Goal: Task Accomplishment & Management: Use online tool/utility

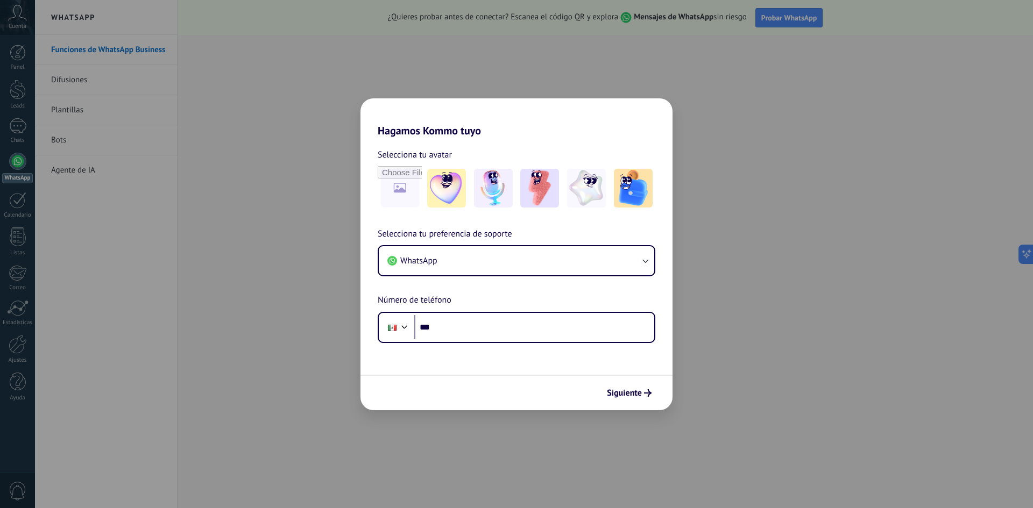
click at [681, 107] on div "Hagamos Kommo tuyo Selecciona tu avatar Selecciona tu preferencia de soporte Wh…" at bounding box center [516, 254] width 1033 height 508
click at [625, 397] on span "Siguiente" at bounding box center [624, 394] width 35 height 8
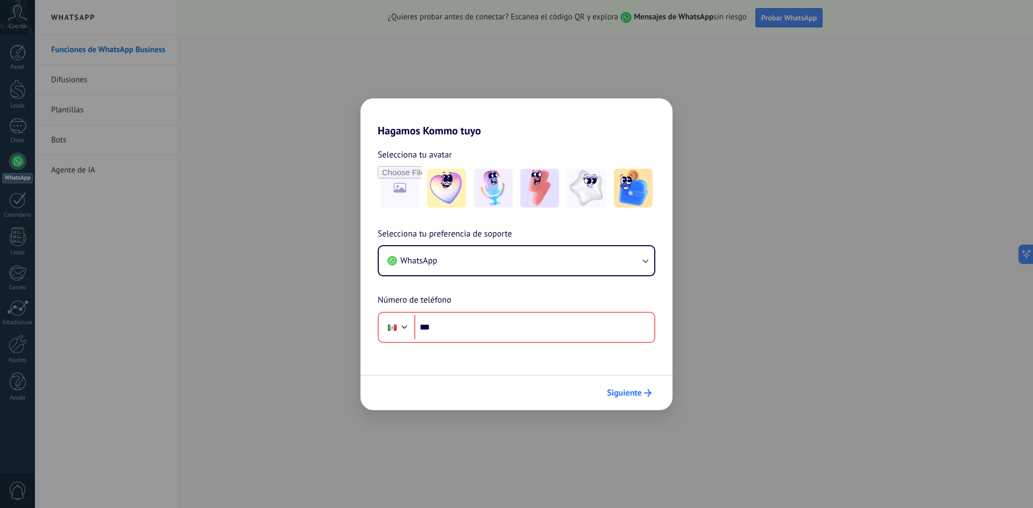
click at [625, 397] on span "Siguiente" at bounding box center [624, 394] width 35 height 8
drag, startPoint x: 151, startPoint y: 152, endPoint x: 174, endPoint y: 158, distance: 23.5
click at [158, 152] on div "Hagamos Kommo tuyo Selecciona tu avatar Selecciona tu preferencia de soporte Wh…" at bounding box center [516, 254] width 1033 height 508
click at [216, 172] on div "Hagamos Kommo tuyo Selecciona tu avatar Selecciona tu preferencia de soporte Wh…" at bounding box center [516, 254] width 1033 height 508
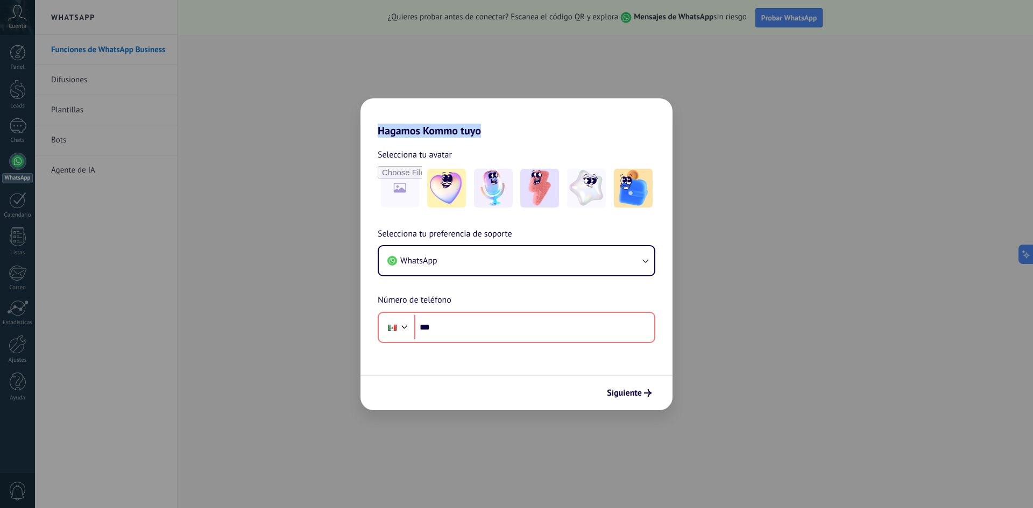
click at [216, 172] on div "Hagamos Kommo tuyo Selecciona tu avatar Selecciona tu preferencia de soporte Wh…" at bounding box center [516, 254] width 1033 height 508
click at [217, 172] on div "Hagamos Kommo tuyo Selecciona tu avatar Selecciona tu preferencia de soporte Wh…" at bounding box center [516, 254] width 1033 height 508
click at [702, 71] on div "Hagamos Kommo tuyo Selecciona tu avatar Selecciona tu preferencia de soporte Wh…" at bounding box center [516, 254] width 1033 height 508
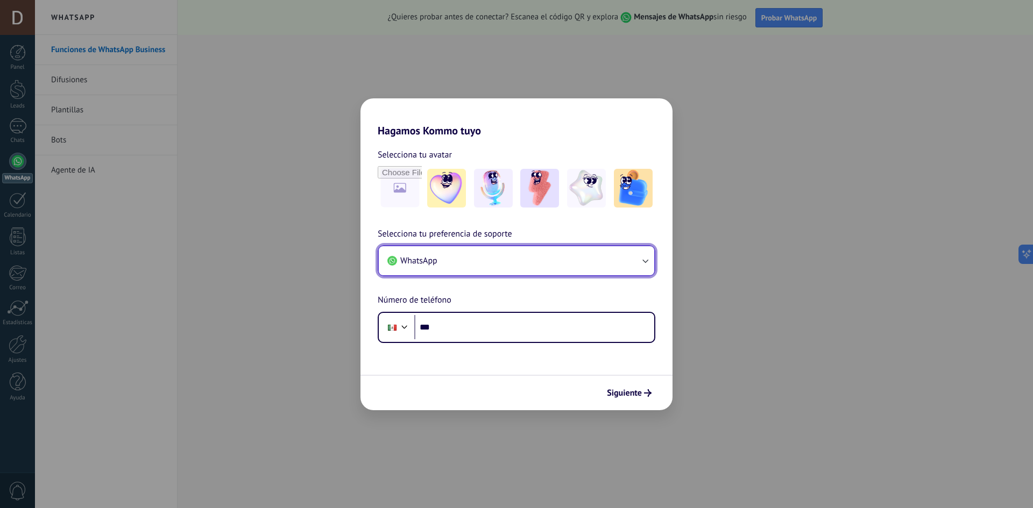
click at [475, 249] on button "WhatsApp" at bounding box center [516, 260] width 275 height 29
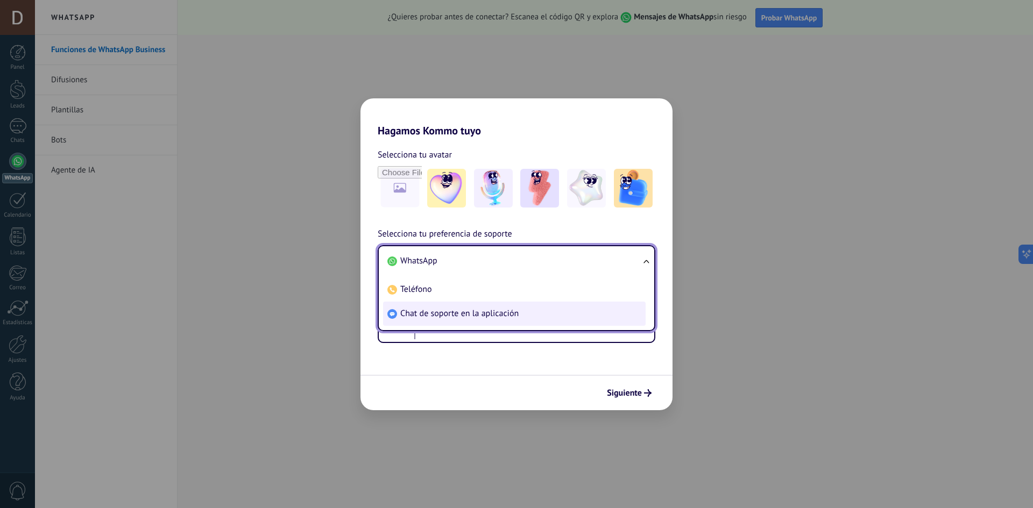
click at [441, 318] on span "Chat de soporte en la aplicación" at bounding box center [459, 313] width 118 height 11
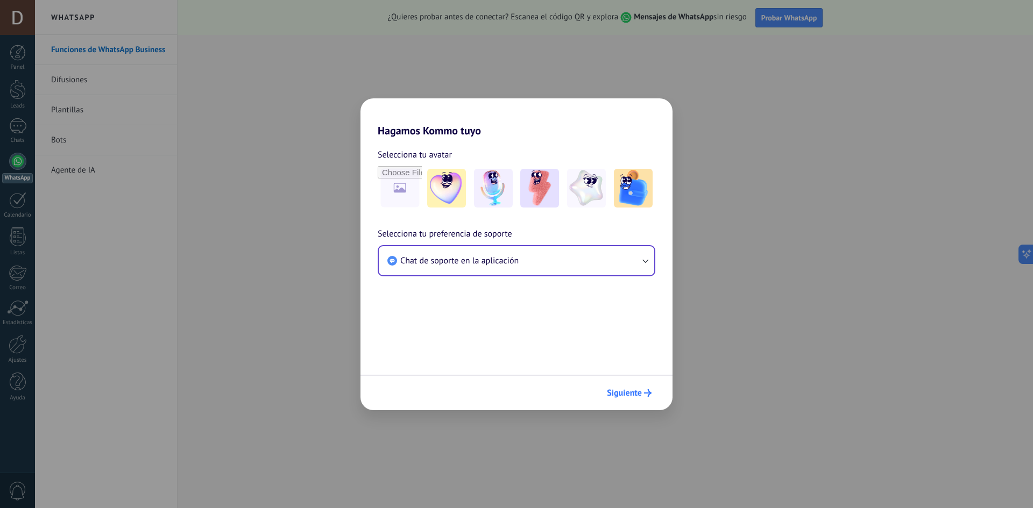
click at [611, 384] on div "Siguiente" at bounding box center [516, 393] width 312 height 36
click at [611, 395] on span "Siguiente" at bounding box center [624, 394] width 35 height 8
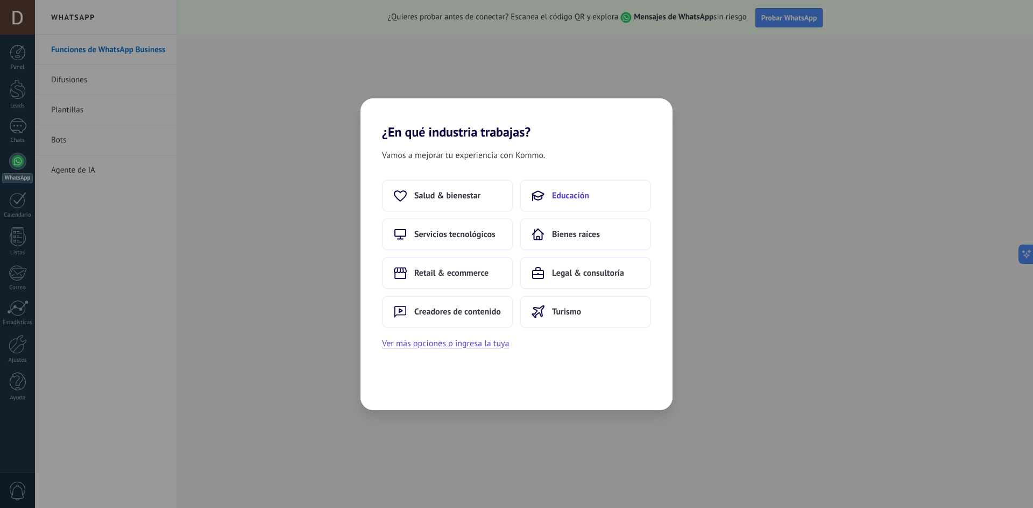
click at [576, 196] on span "Educación" at bounding box center [570, 195] width 37 height 11
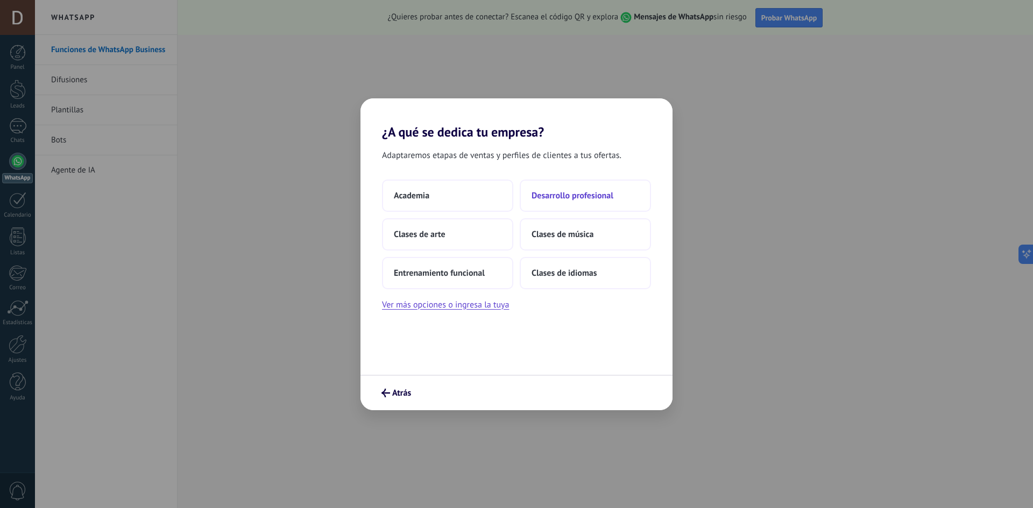
click at [566, 196] on span "Desarrollo profesional" at bounding box center [573, 195] width 82 height 11
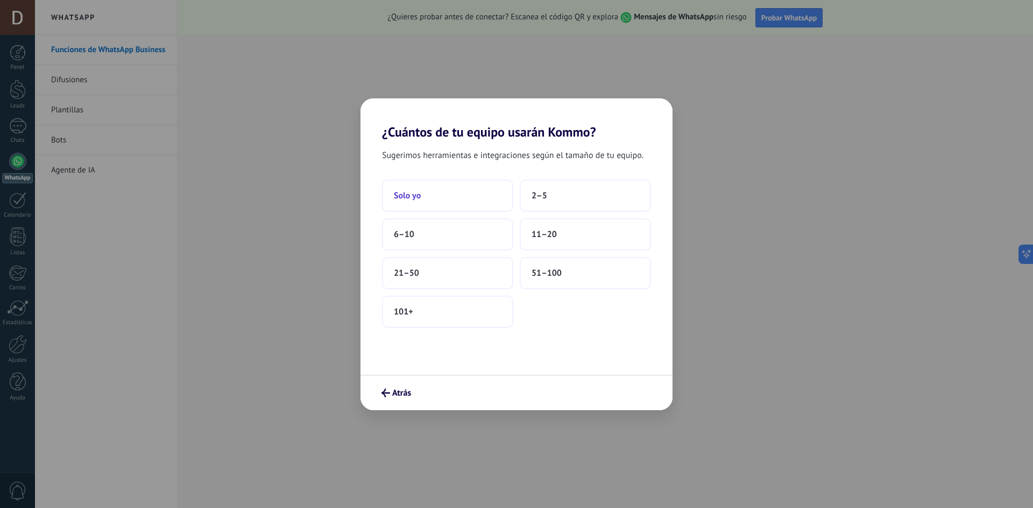
click at [441, 206] on button "Solo yo" at bounding box center [447, 196] width 131 height 32
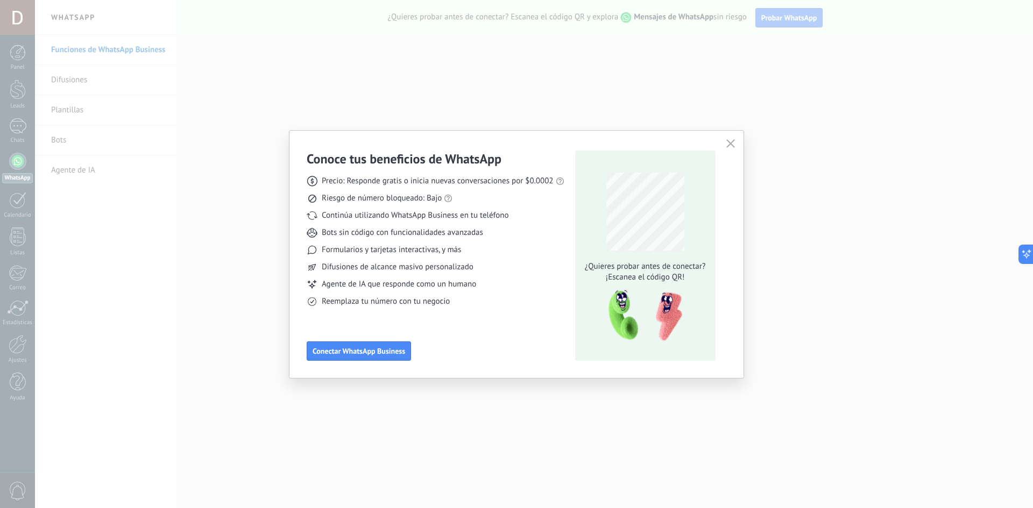
click at [753, 93] on div "Conoce tus beneficios de WhatsApp Precio: Responde gratis o inicia nuevas conve…" at bounding box center [516, 254] width 1033 height 508
click at [728, 142] on use "button" at bounding box center [730, 143] width 8 height 8
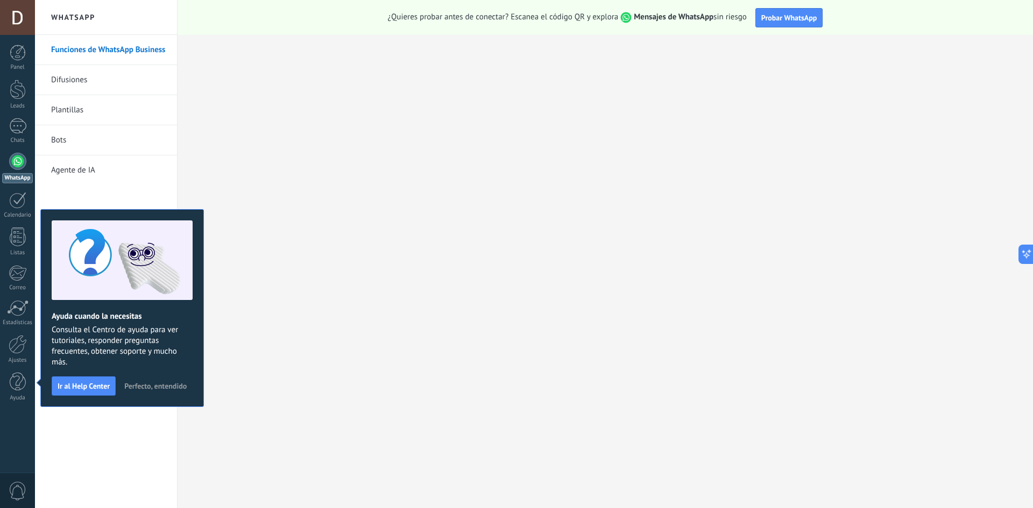
click at [155, 389] on span "Perfecto, entendido" at bounding box center [155, 387] width 62 height 8
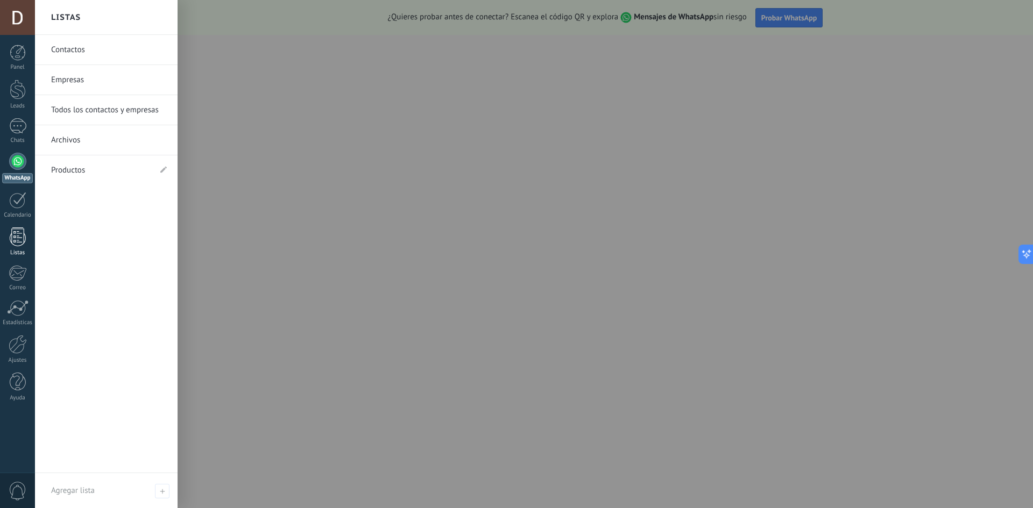
click at [19, 236] on div at bounding box center [18, 237] width 16 height 19
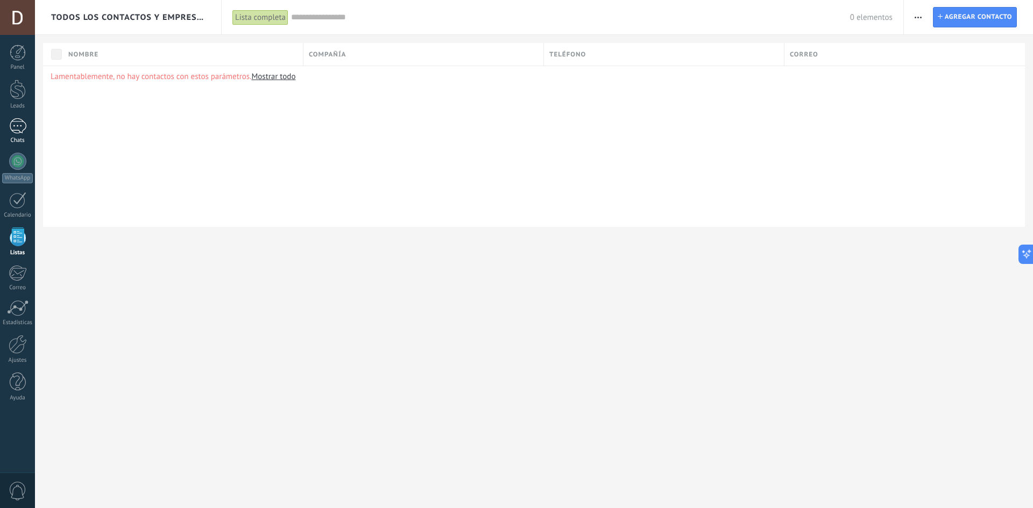
click at [15, 135] on link "Chats" at bounding box center [17, 131] width 35 height 26
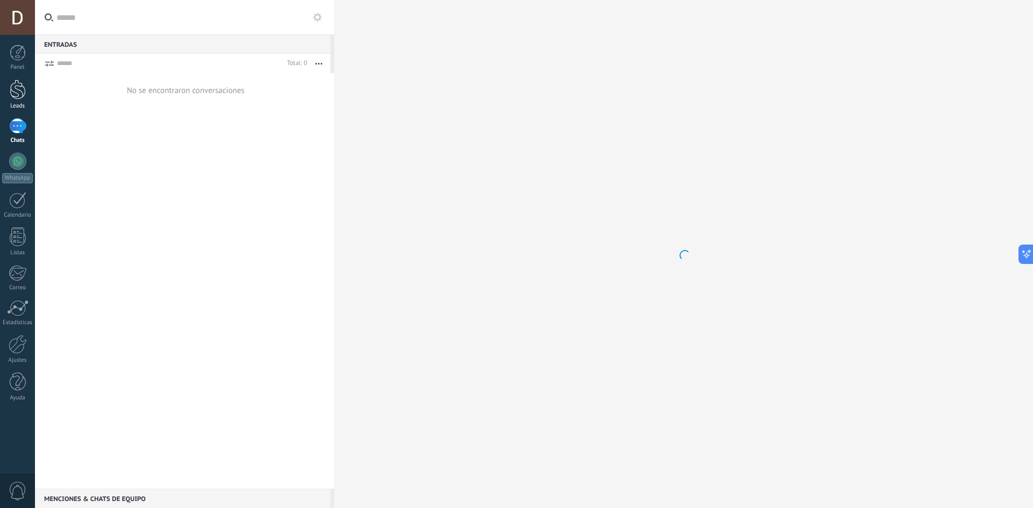
click at [11, 86] on div at bounding box center [18, 90] width 16 height 20
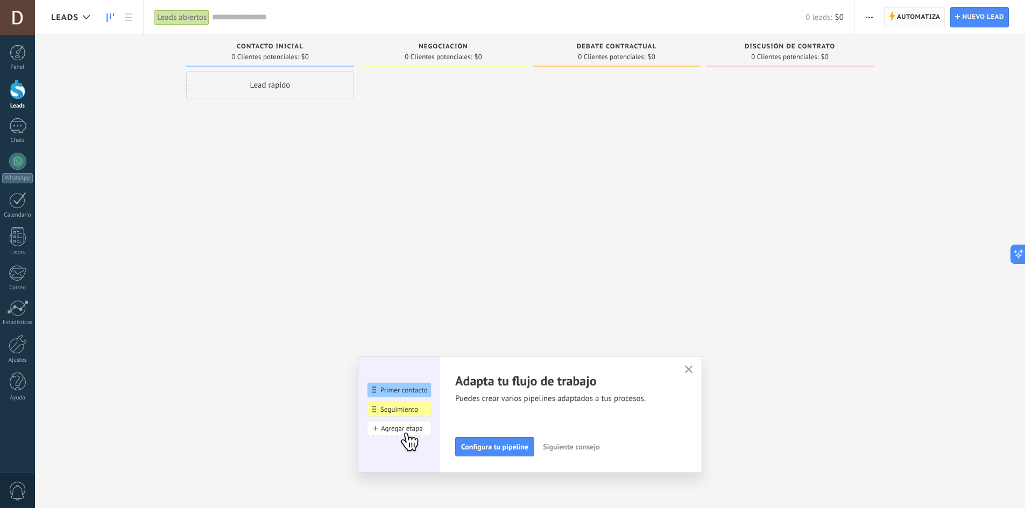
click at [921, 13] on span "Automatiza" at bounding box center [919, 17] width 44 height 19
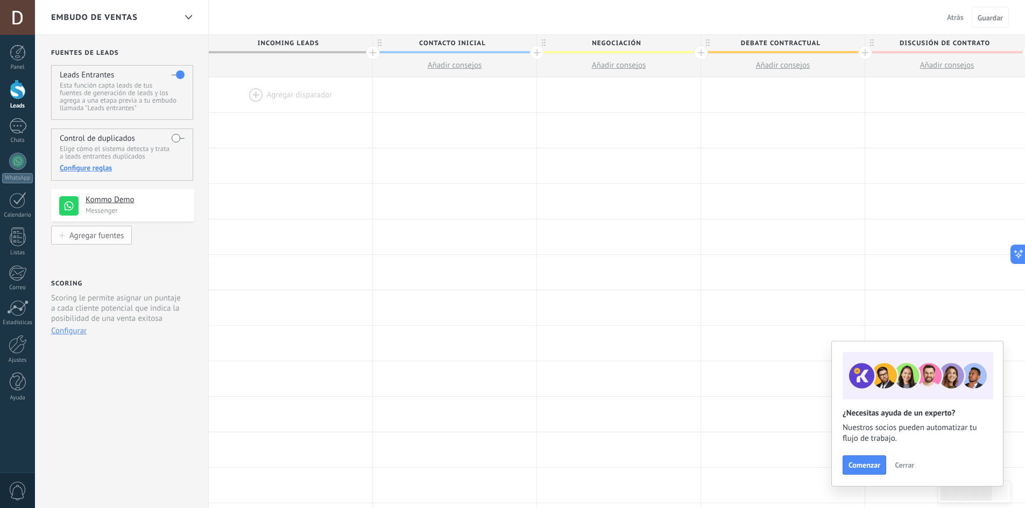
click at [93, 236] on div "Agregar fuentes" at bounding box center [96, 235] width 54 height 9
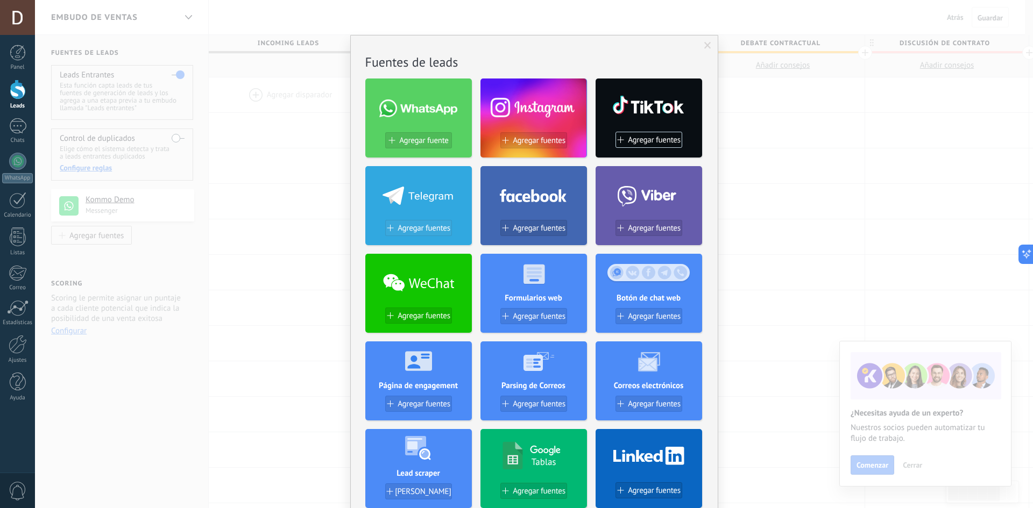
click at [415, 230] on span "Agregar fuentes" at bounding box center [424, 228] width 53 height 9
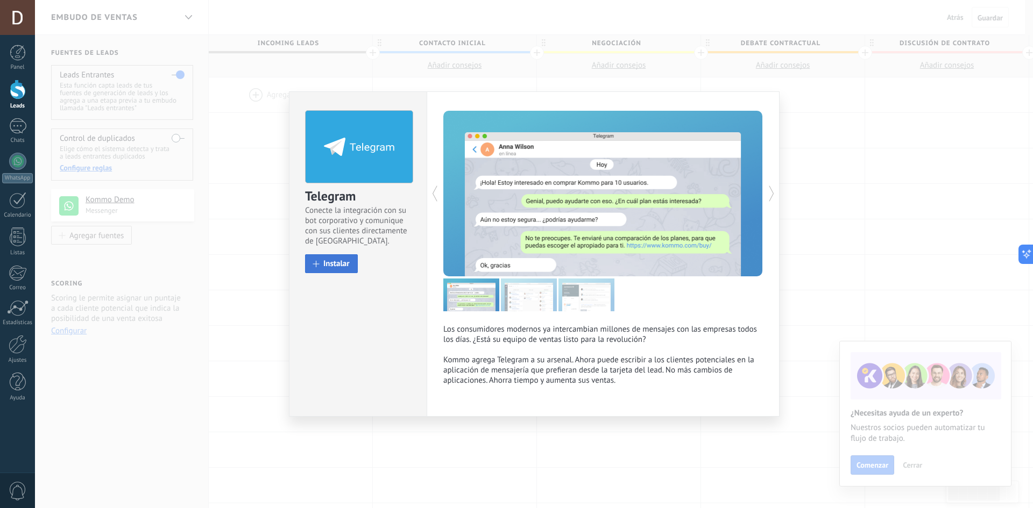
click at [336, 258] on button "Instalar" at bounding box center [331, 263] width 53 height 19
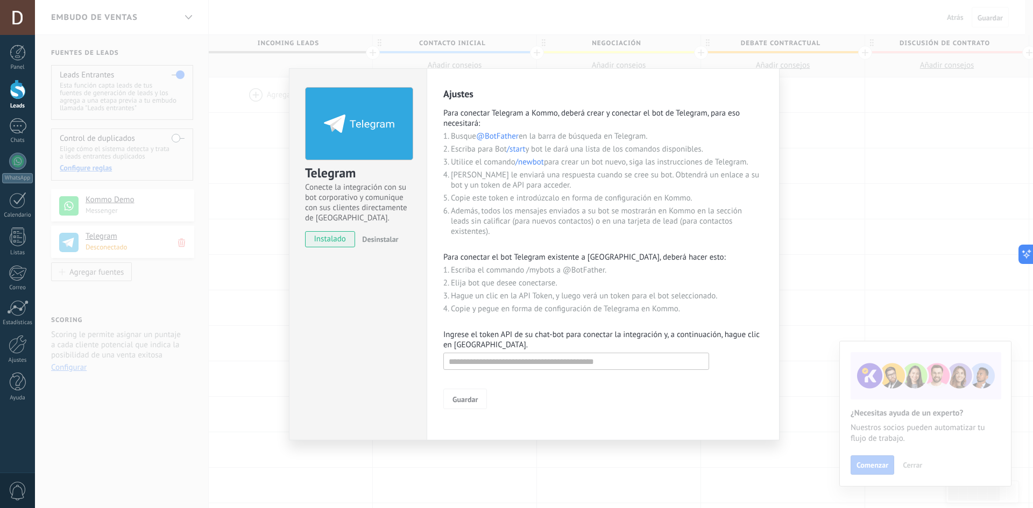
click at [518, 371] on form "Guardar" at bounding box center [603, 379] width 320 height 59
click at [504, 362] on input "text" at bounding box center [576, 361] width 266 height 17
paste input "**********"
type input "**********"
click at [455, 411] on div "Ajustes Para conectar Telegram a Kommo, deberá crear y conectar el bot de Teleg…" at bounding box center [603, 254] width 353 height 372
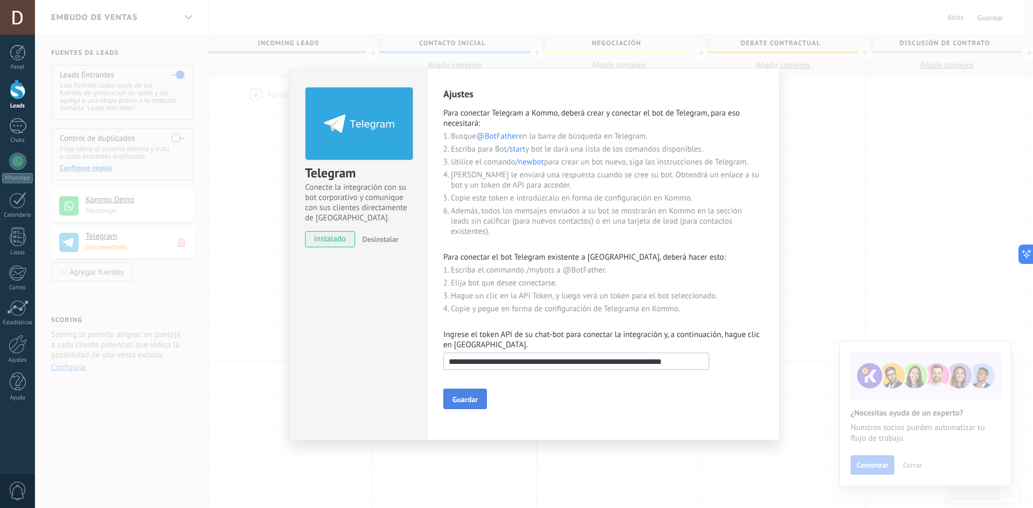
click at [465, 405] on button "Guardar" at bounding box center [465, 399] width 44 height 20
click at [876, 204] on div "Telegram Conecte la integración con su bot corporativo y comunique con sus clie…" at bounding box center [534, 254] width 998 height 508
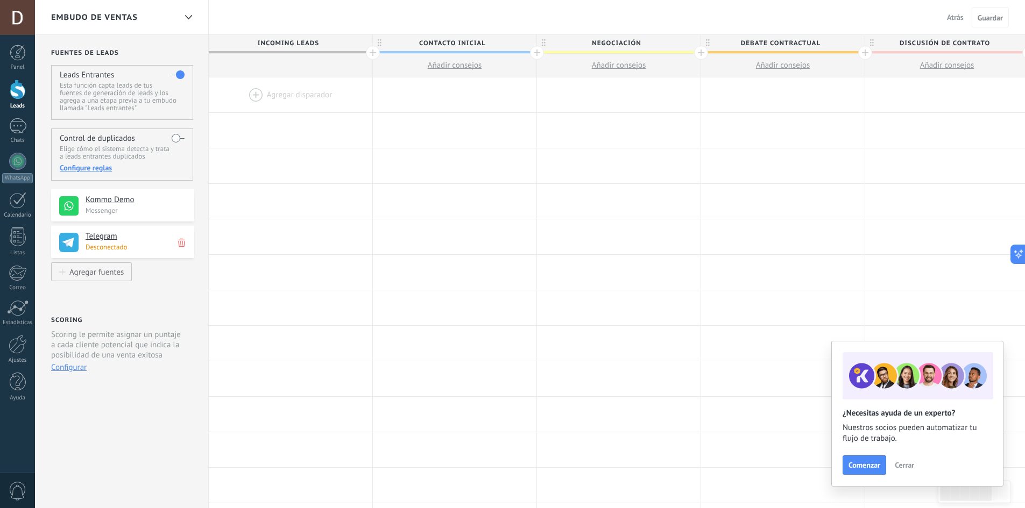
click at [181, 241] on icon at bounding box center [181, 243] width 7 height 10
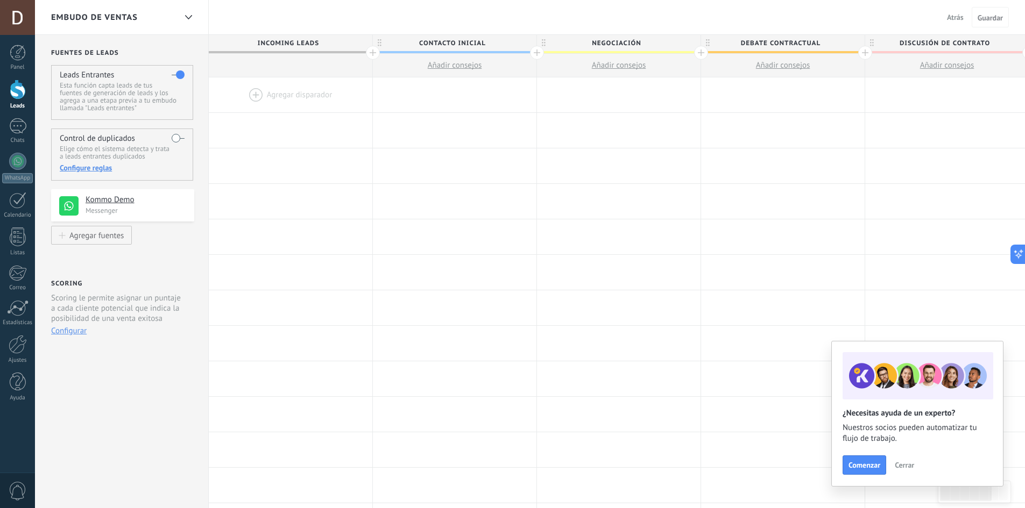
click at [77, 223] on div "Kommo Demo Messenger" at bounding box center [122, 207] width 143 height 37
click at [77, 233] on div "Agregar fuentes" at bounding box center [96, 235] width 54 height 9
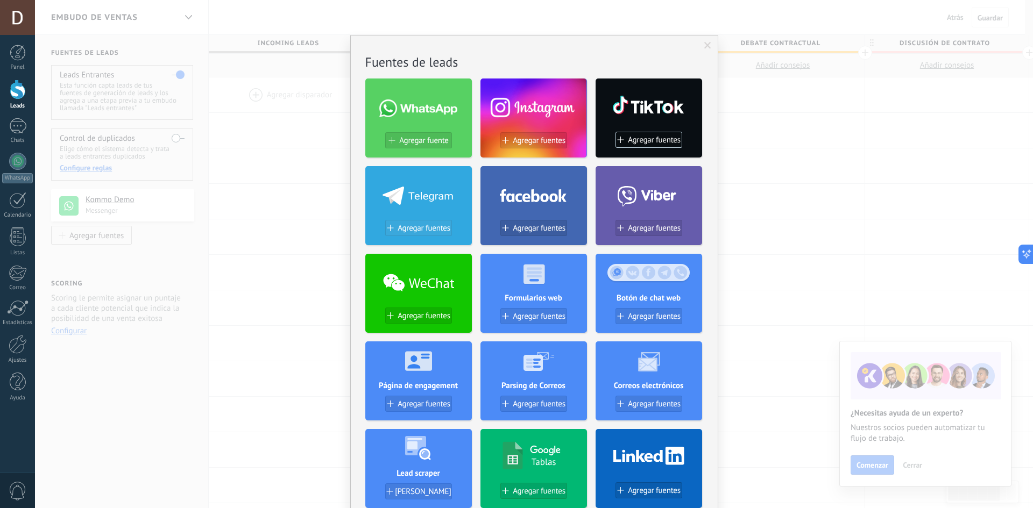
click at [393, 231] on div "Agregar fuentes" at bounding box center [419, 228] width 66 height 9
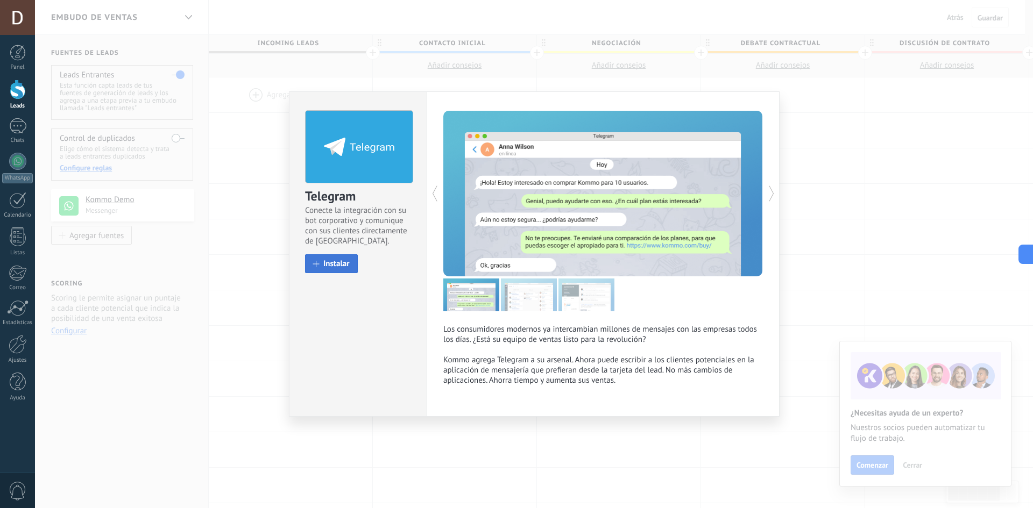
click at [344, 267] on span "Instalar" at bounding box center [336, 264] width 26 height 8
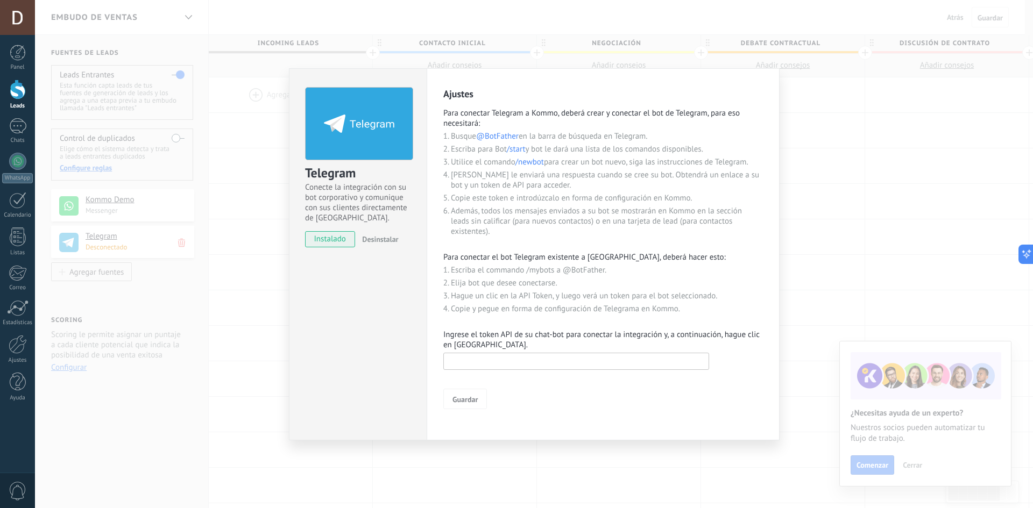
click at [520, 367] on input "text" at bounding box center [576, 361] width 266 height 17
paste input "**********"
type input "**********"
click at [465, 396] on span "Guardar" at bounding box center [464, 400] width 25 height 8
click at [681, 364] on input "text" at bounding box center [576, 361] width 266 height 17
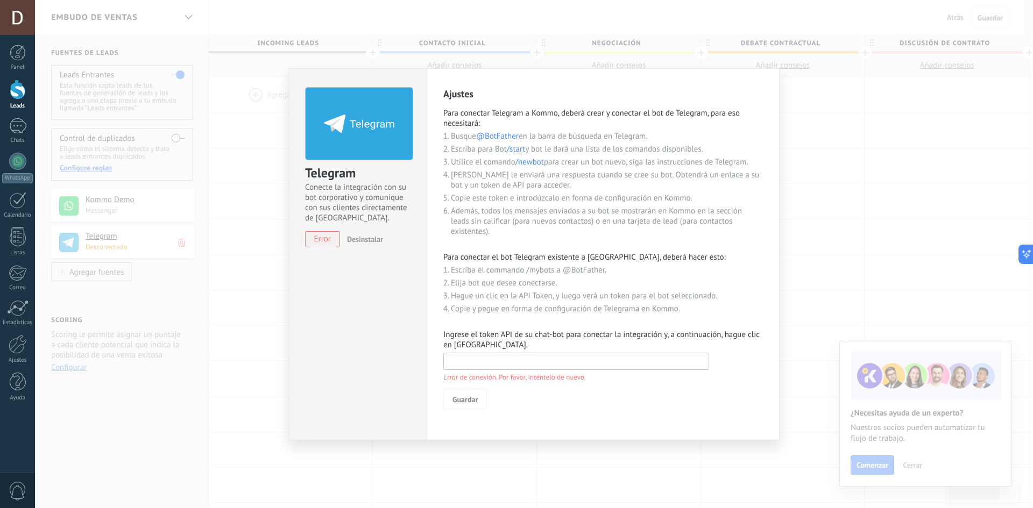
paste input "**********"
type input "**********"
click at [465, 400] on span "Guardar" at bounding box center [464, 400] width 25 height 8
click at [469, 356] on input "text" at bounding box center [576, 361] width 266 height 17
paste input "**********"
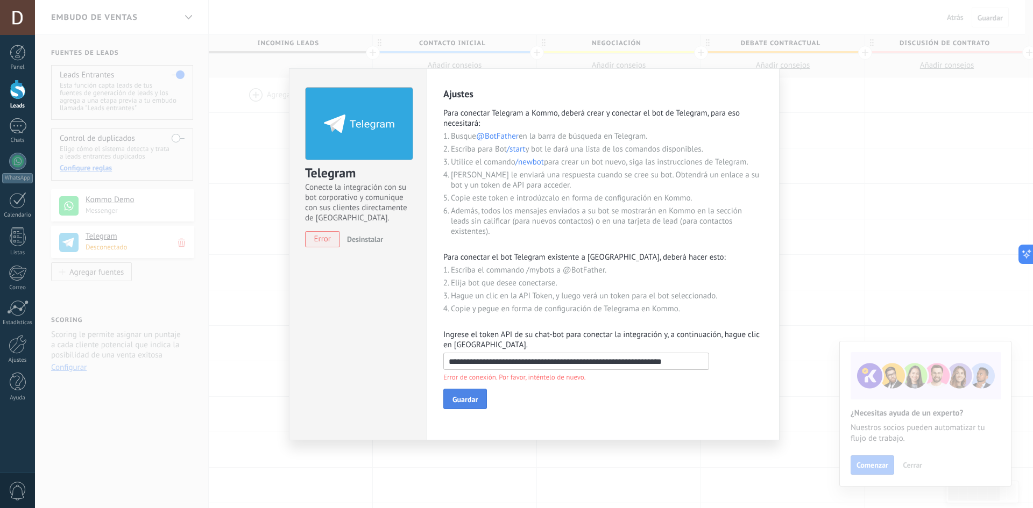
type input "**********"
click at [465, 398] on span "Guardar" at bounding box center [464, 400] width 25 height 8
click at [801, 167] on div "Telegram Conecte la integración con su bot corporativo y comunique con sus clie…" at bounding box center [534, 254] width 998 height 508
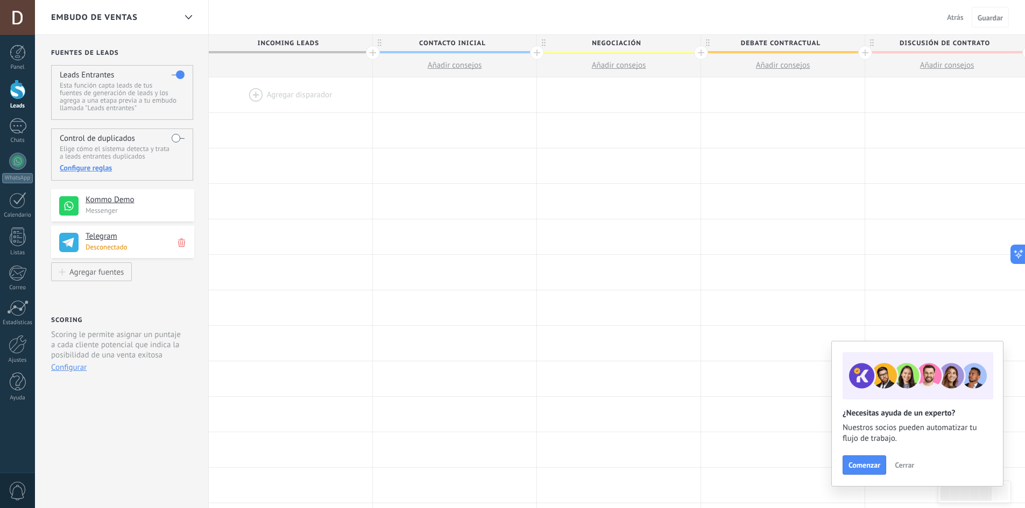
click at [123, 240] on h4 "Telegram" at bounding box center [136, 236] width 101 height 11
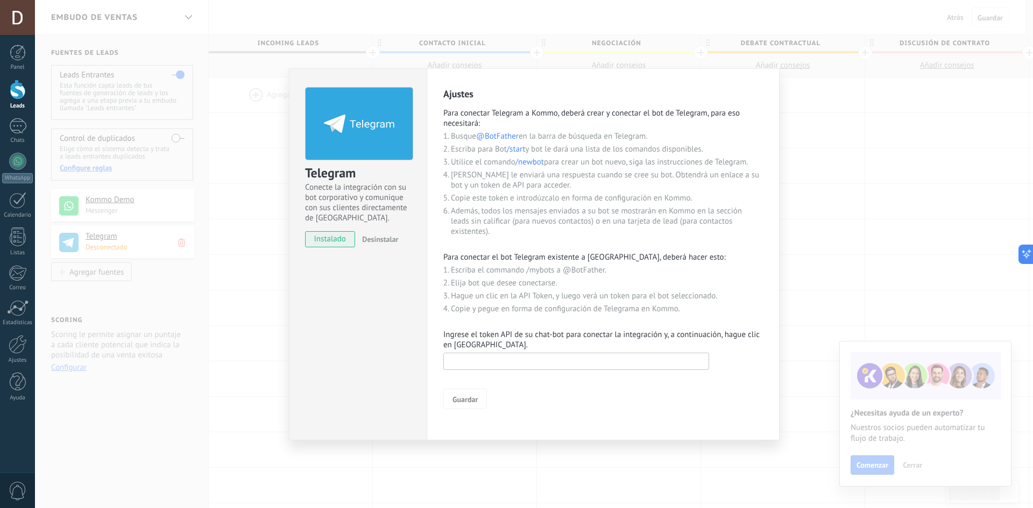
click at [477, 367] on input "text" at bounding box center [576, 361] width 266 height 17
paste input "**********"
type input "**********"
click at [469, 399] on span "Guardar" at bounding box center [464, 400] width 25 height 8
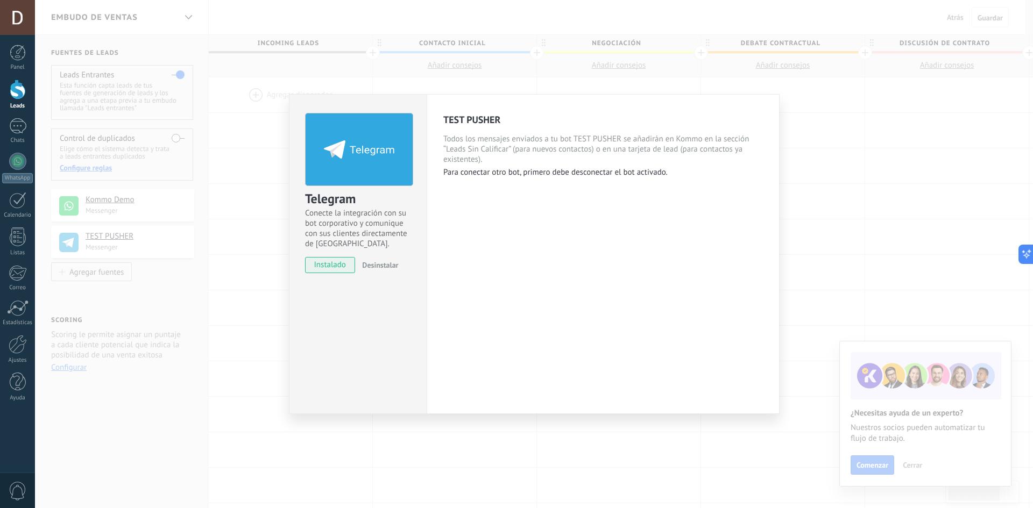
click at [233, 289] on div "Telegram Conecte la integración con su bot corporativo y comunique con sus clie…" at bounding box center [534, 254] width 998 height 508
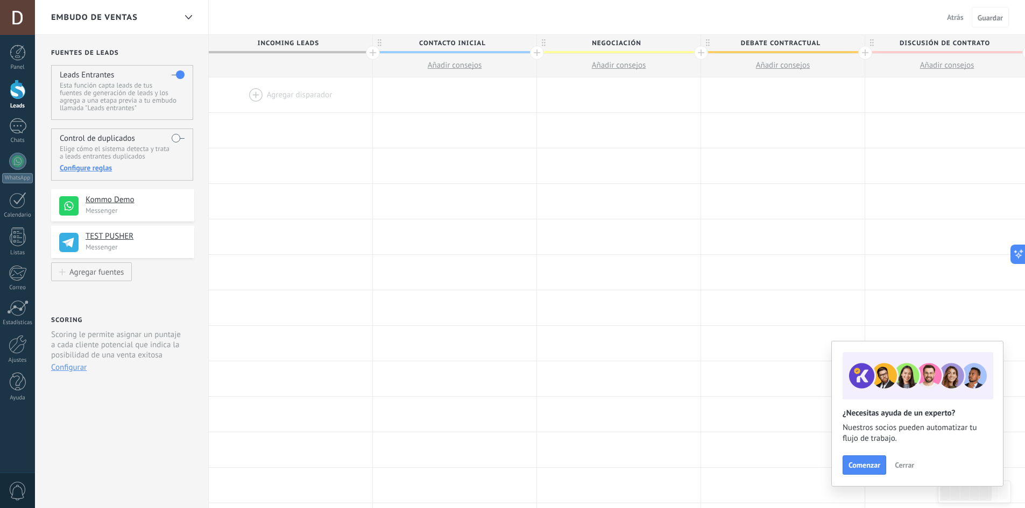
click at [273, 93] on div at bounding box center [291, 94] width 164 height 35
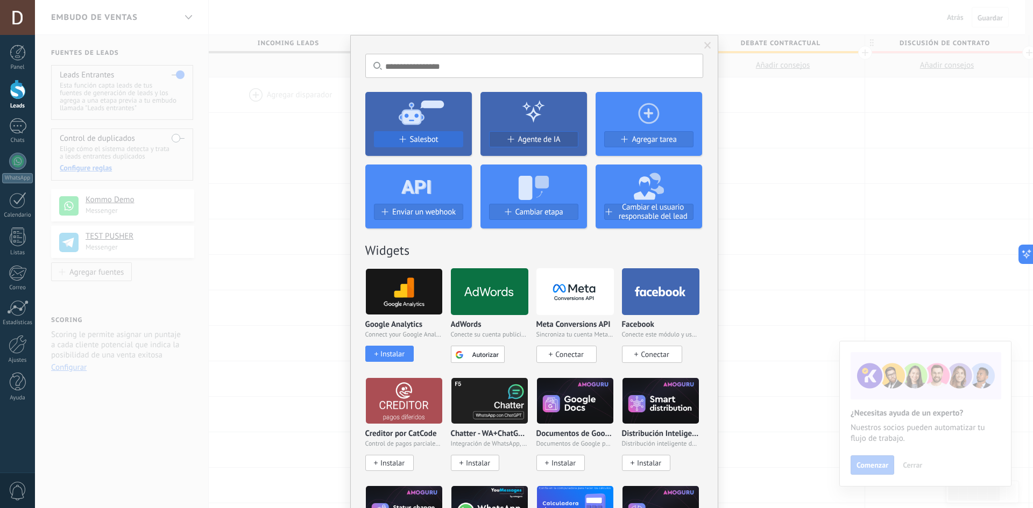
click at [410, 139] on span "Salesbot" at bounding box center [424, 139] width 29 height 9
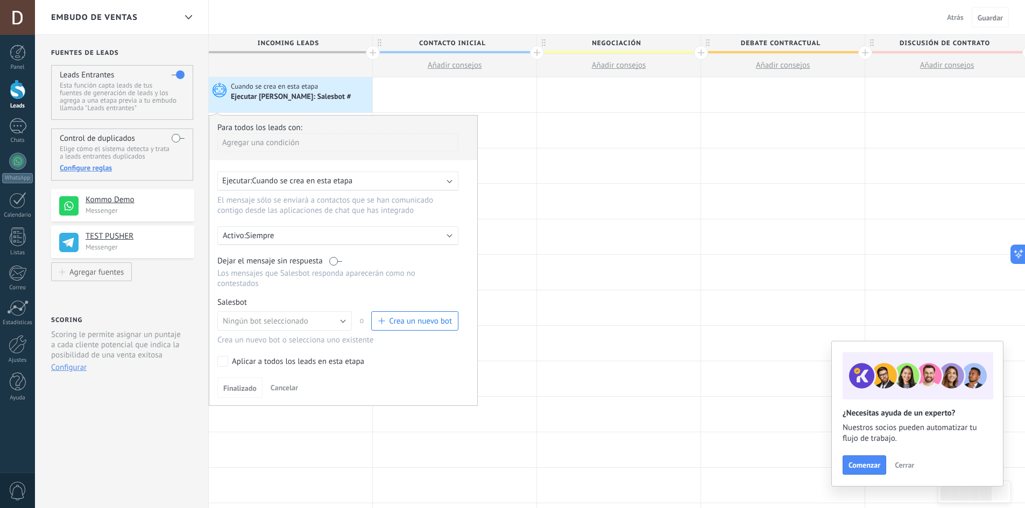
drag, startPoint x: 104, startPoint y: 465, endPoint x: 95, endPoint y: 452, distance: 15.5
click at [103, 466] on div "**********" at bounding box center [122, 429] width 174 height 788
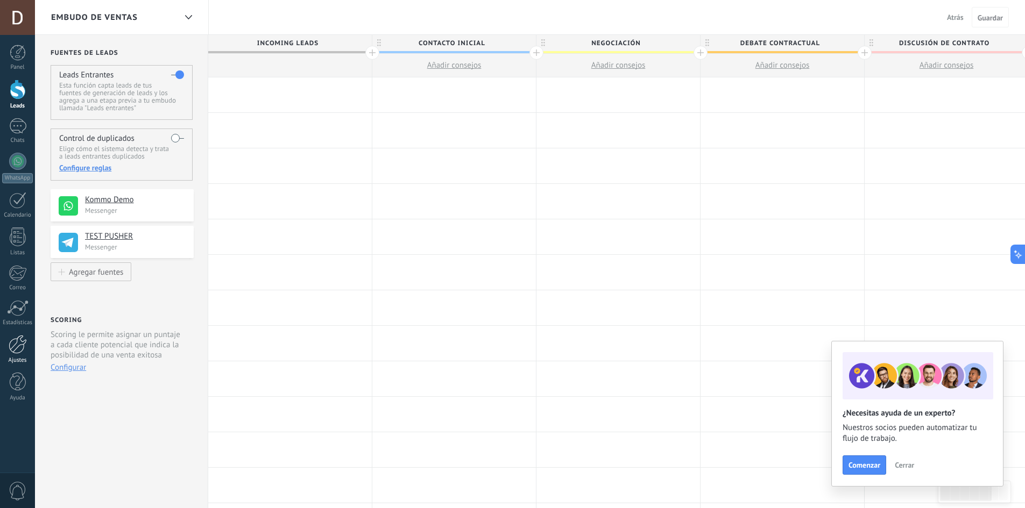
click at [11, 349] on div at bounding box center [18, 344] width 18 height 19
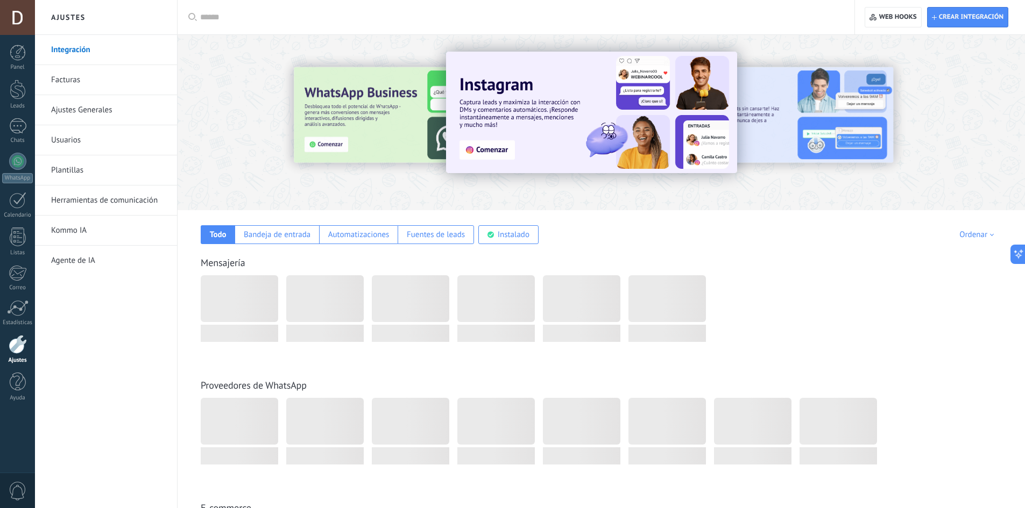
click at [362, 13] on input "text" at bounding box center [519, 17] width 639 height 11
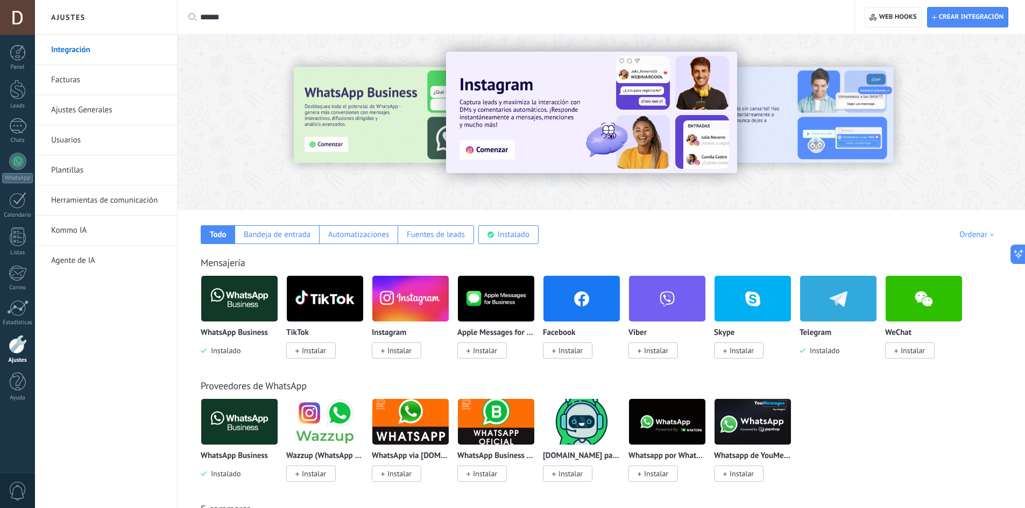
type input "******"
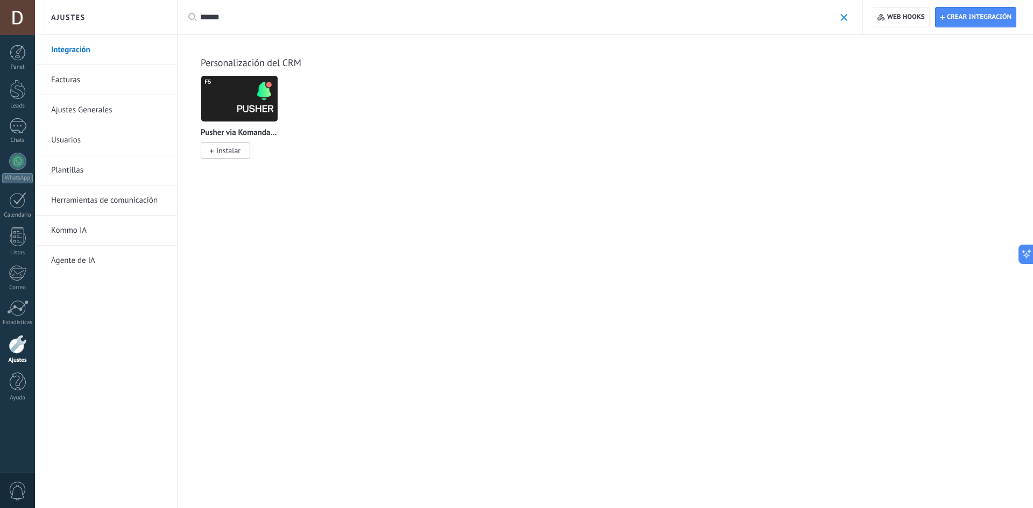
click at [223, 152] on span "Instalar" at bounding box center [228, 151] width 24 height 10
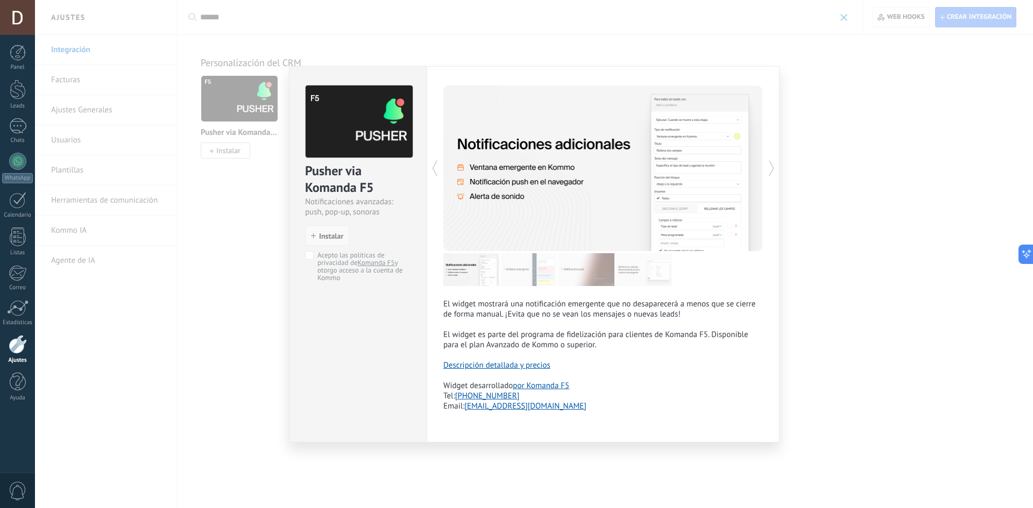
click at [327, 233] on span "Instalar" at bounding box center [331, 236] width 24 height 8
click at [308, 248] on div "Pusher via Komanda F5 Notificaciones avanzadas: push, pop-up, sonoras install I…" at bounding box center [357, 178] width 137 height 223
click at [318, 238] on span "Instalar" at bounding box center [327, 236] width 32 height 8
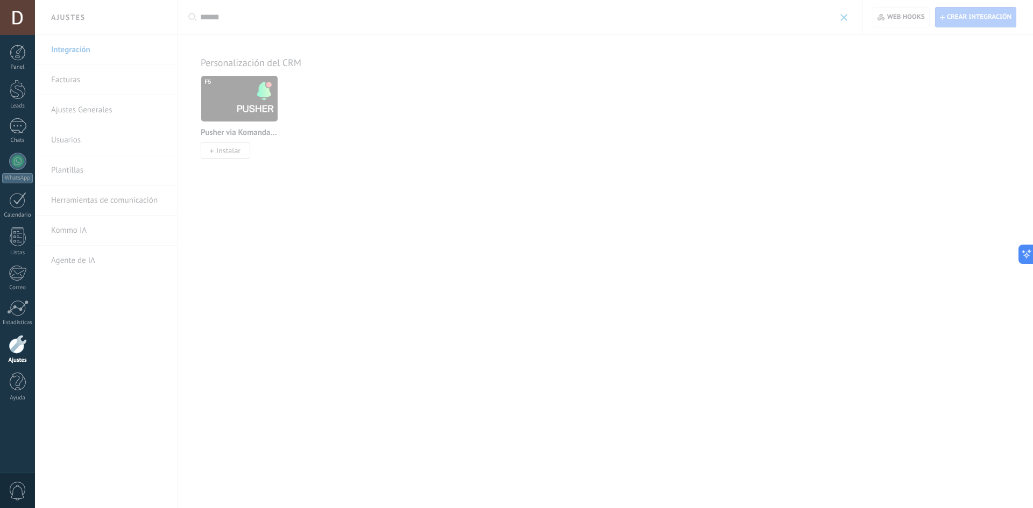
type input "**********"
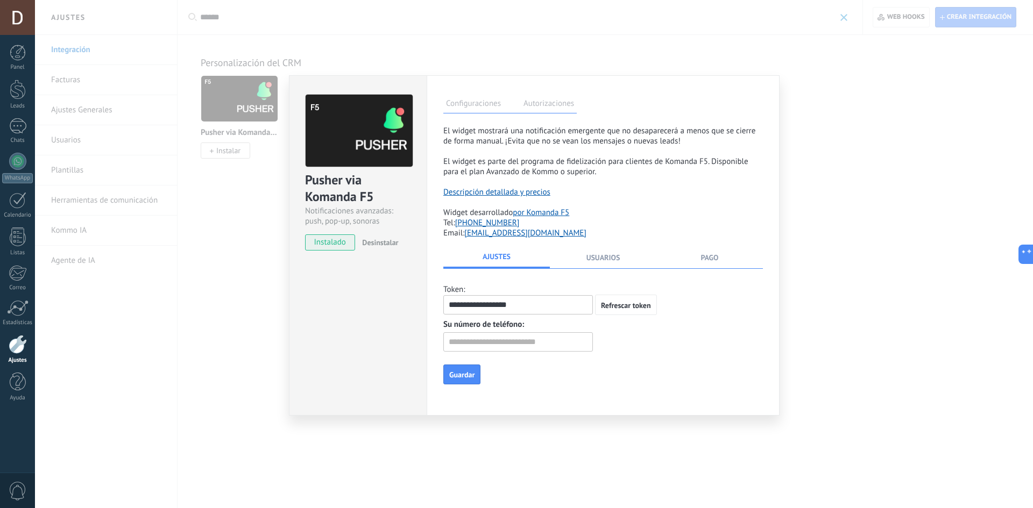
click at [612, 261] on button "Usuarios" at bounding box center [603, 260] width 107 height 17
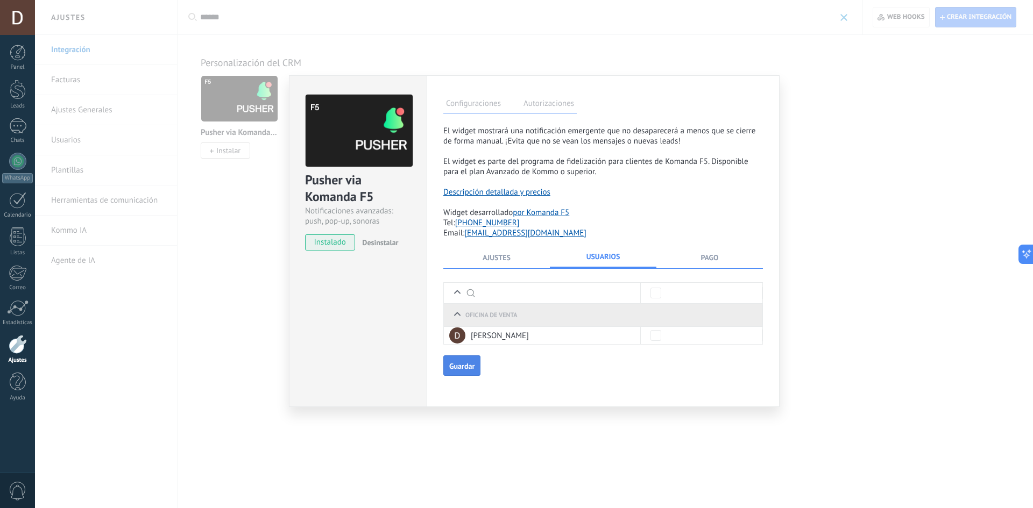
click at [471, 366] on span "Guardar" at bounding box center [461, 367] width 25 height 8
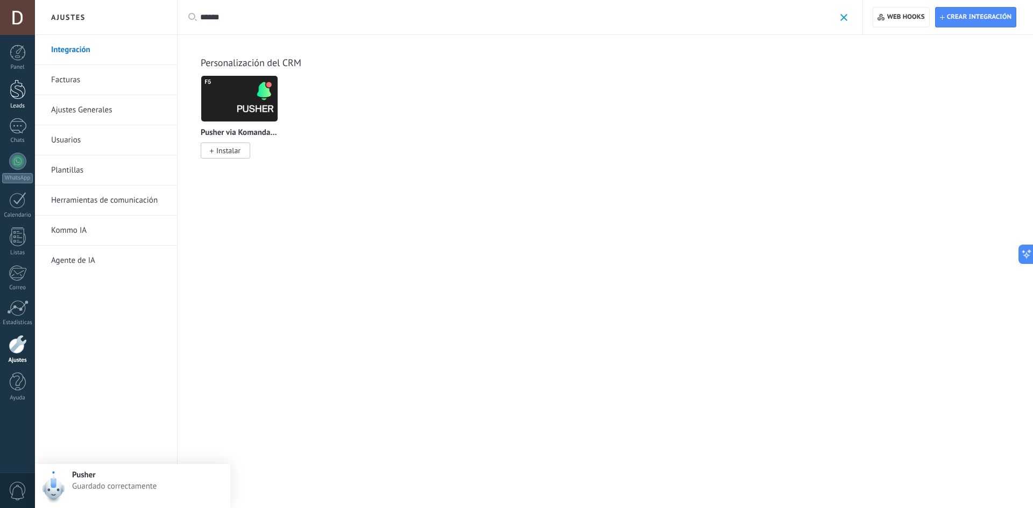
click at [12, 90] on div at bounding box center [18, 90] width 16 height 20
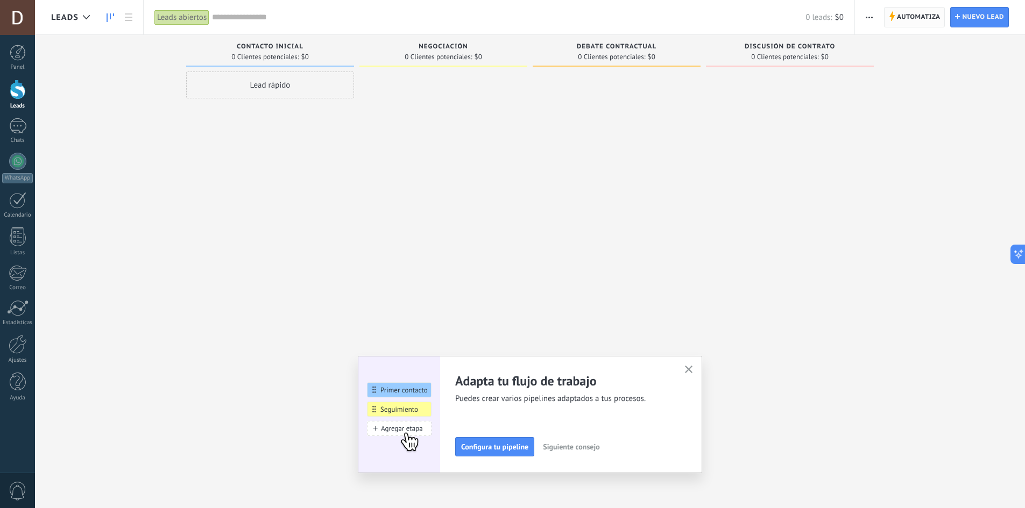
click at [920, 13] on span "Automatiza" at bounding box center [919, 17] width 44 height 19
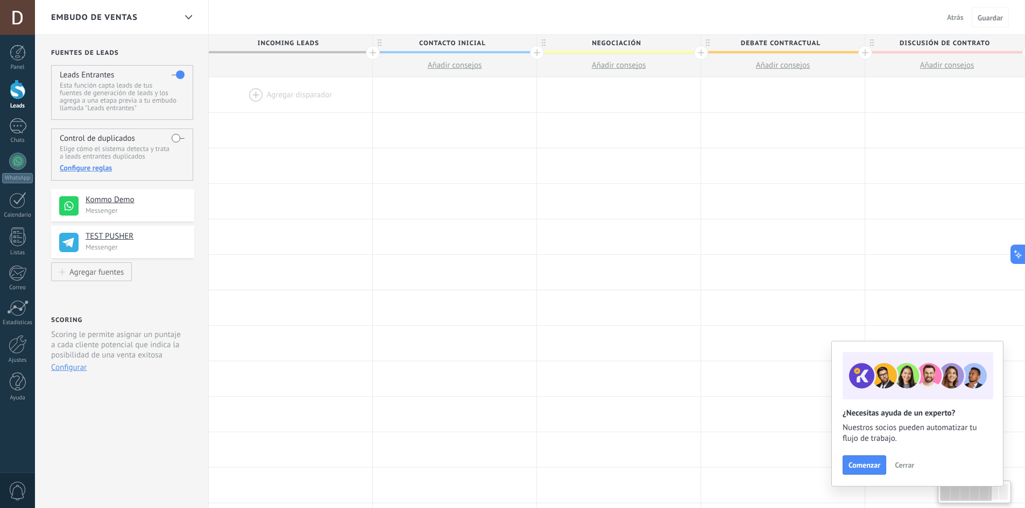
click at [283, 107] on div at bounding box center [291, 94] width 164 height 35
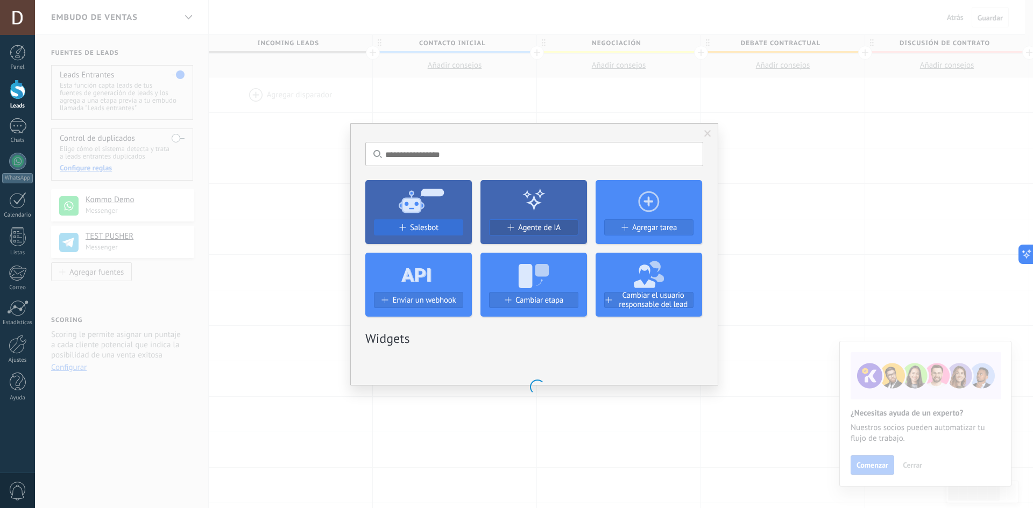
click at [424, 228] on span "Salesbot" at bounding box center [424, 227] width 29 height 9
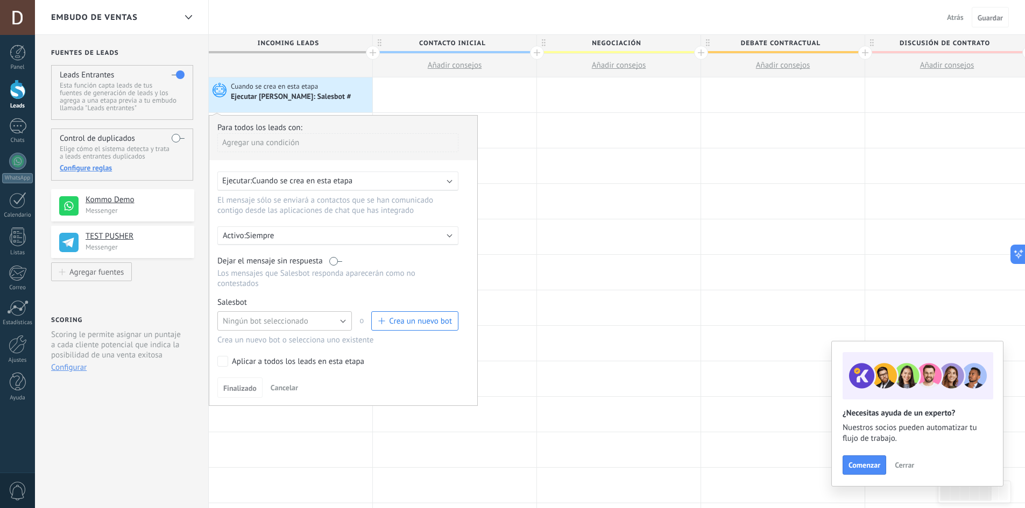
click at [298, 319] on span "Ningún bot seleccionado" at bounding box center [266, 321] width 86 height 10
click at [434, 321] on span "Crea un nuevo bot" at bounding box center [420, 321] width 63 height 10
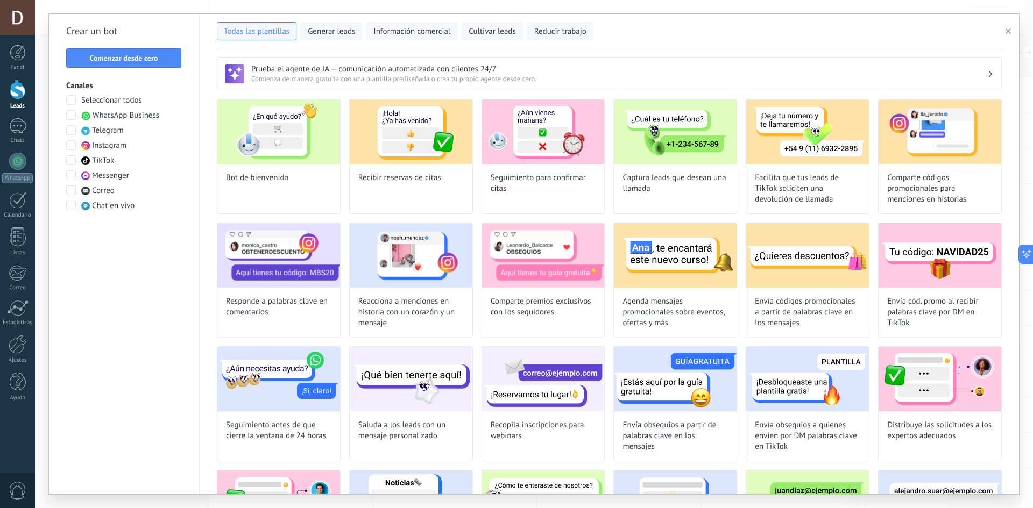
type input "**********"
click at [114, 47] on div "Crear un bot Comenzar desde cero Canales Seleccionar todos WhatsApp Business Te…" at bounding box center [124, 254] width 151 height 480
click at [114, 57] on span "Comenzar desde cero" at bounding box center [124, 58] width 68 height 8
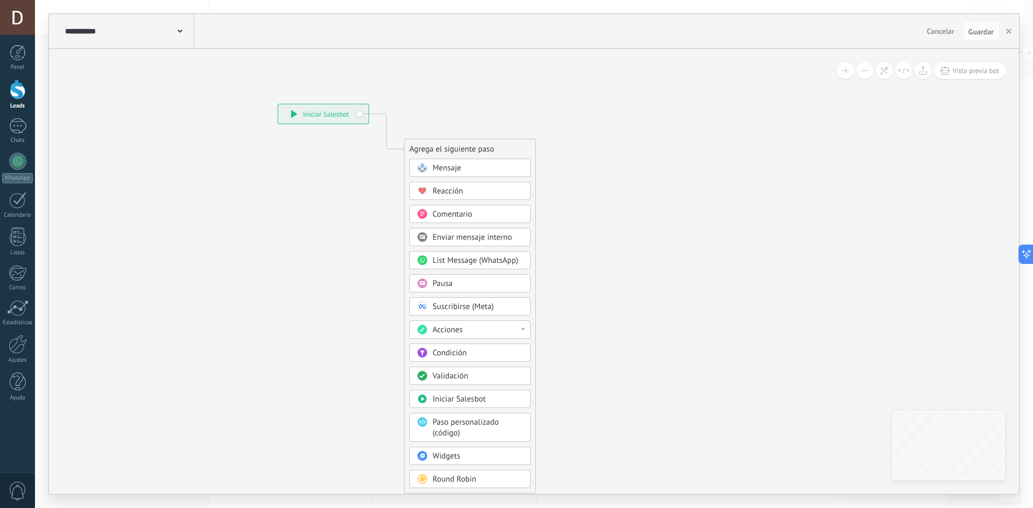
click at [453, 352] on span "Condición" at bounding box center [450, 353] width 34 height 10
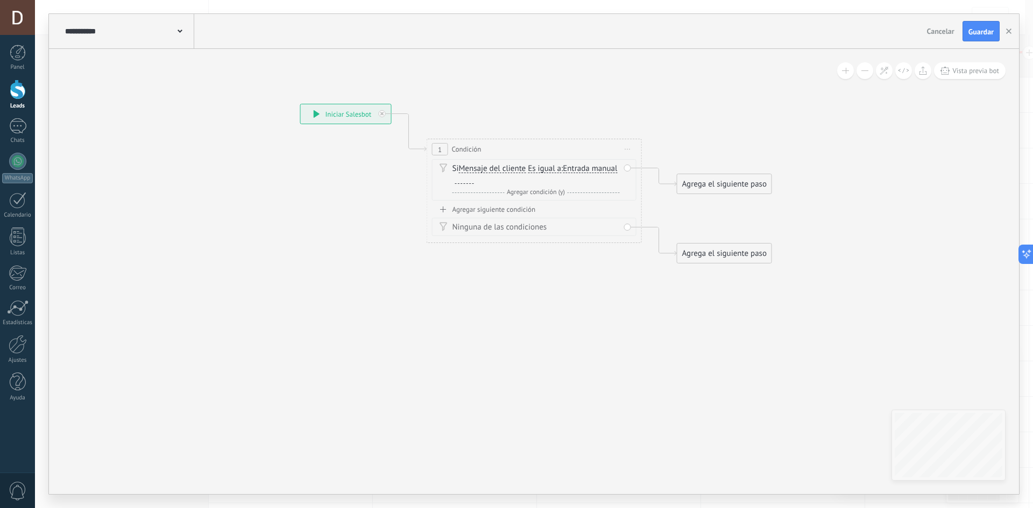
click at [500, 168] on span "Mensaje del cliente" at bounding box center [492, 169] width 67 height 9
click at [500, 168] on button "Mensaje del cliente" at bounding box center [521, 168] width 135 height 19
click at [514, 195] on span "Estado de la conversación" at bounding box center [512, 193] width 130 height 11
click at [600, 164] on div "Si Estado de la conversación Mensaje del cliente Emoción de la conversación Com…" at bounding box center [534, 174] width 204 height 31
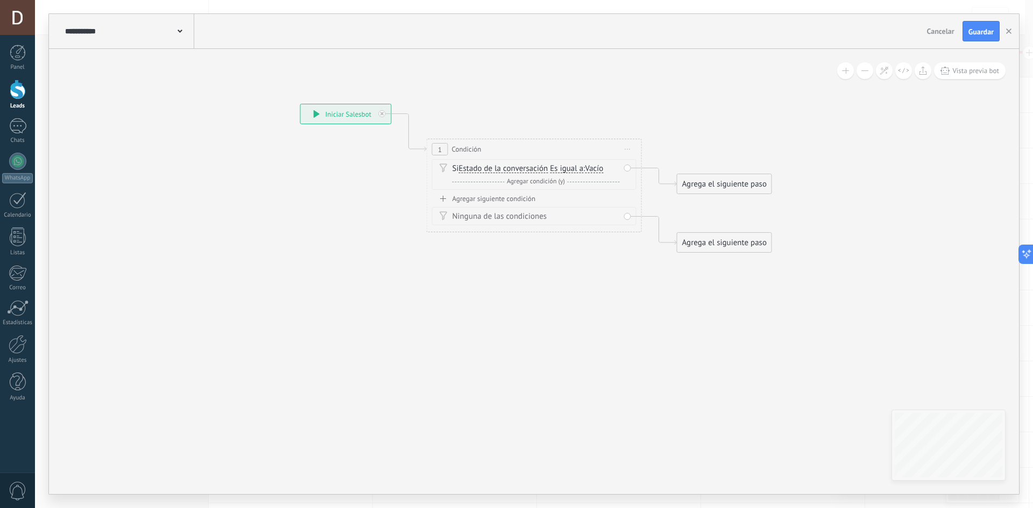
click at [599, 171] on span "Vacío" at bounding box center [594, 169] width 18 height 9
click at [599, 171] on button "Vacío" at bounding box center [646, 168] width 135 height 19
click at [564, 93] on icon at bounding box center [517, 184] width 973 height 698
click at [518, 164] on div "Si Estado de la conversación Mensaje del cliente Emoción de la conversación Com…" at bounding box center [535, 169] width 167 height 11
click at [513, 171] on span "Estado de la conversación" at bounding box center [503, 169] width 89 height 9
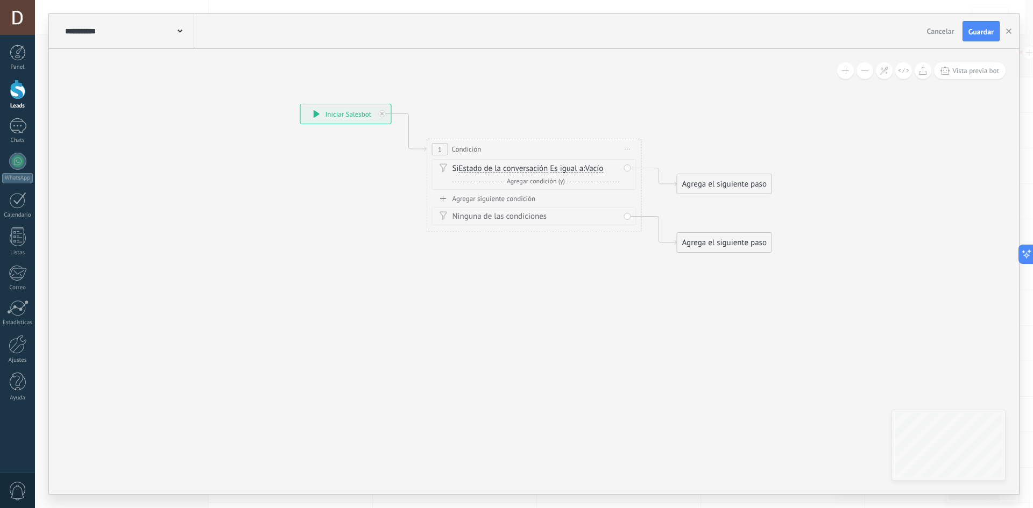
click at [513, 171] on button "Estado de la conversación" at bounding box center [521, 168] width 135 height 19
click at [516, 242] on span "Estado de respuesta" at bounding box center [512, 241] width 130 height 11
click at [568, 169] on div "Si Estado de respuesta Mensaje del cliente Emoción de la conversación Comentari…" at bounding box center [535, 169] width 167 height 11
click at [576, 168] on span "Vacío" at bounding box center [574, 169] width 18 height 9
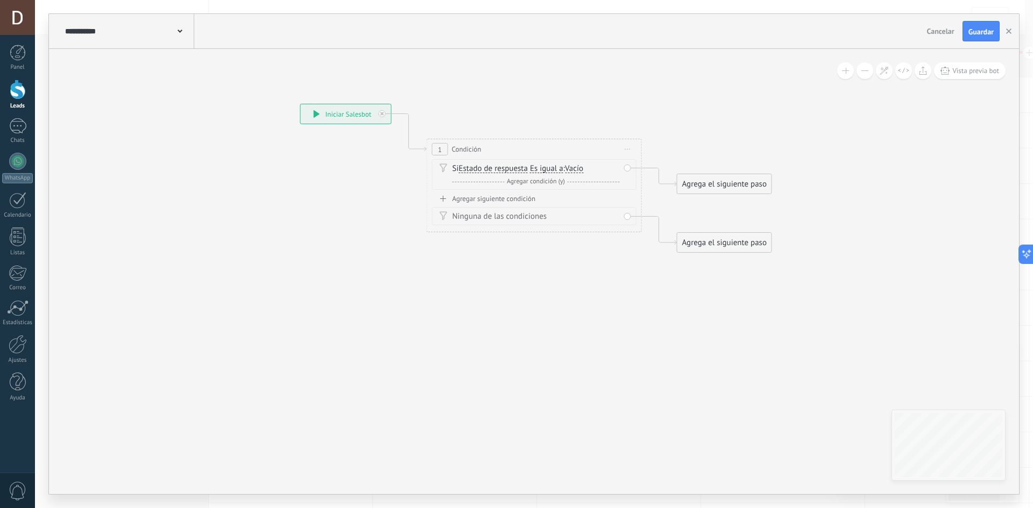
click at [576, 168] on button "Vacío" at bounding box center [627, 168] width 135 height 19
click at [589, 201] on li "Sin respuesta" at bounding box center [619, 206] width 133 height 19
click at [701, 190] on div "Agrega el siguiente paso" at bounding box center [724, 184] width 94 height 18
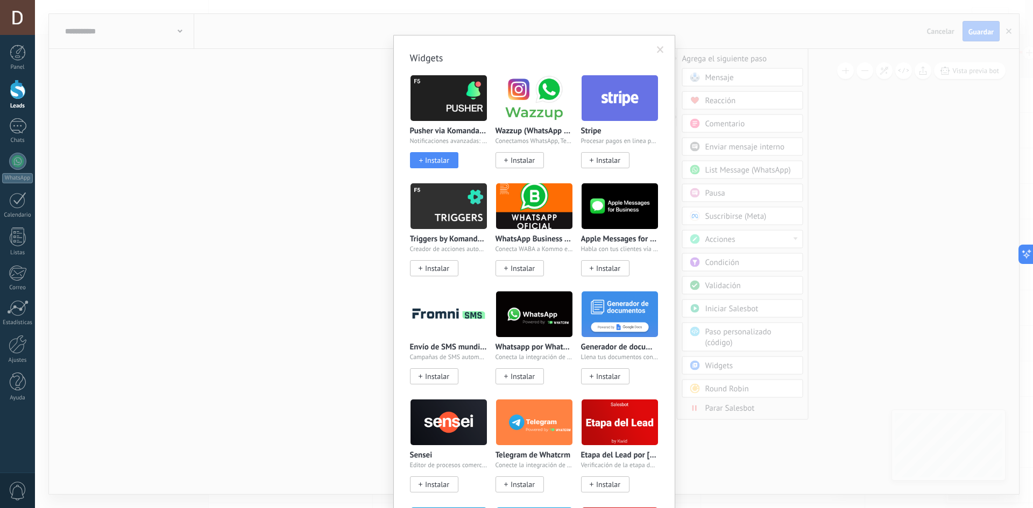
click at [729, 364] on body ".abccls-1,.abccls-2{fill-rule:evenodd}.abccls-2{fill:#fff} .abfcls-1{fill:none}…" at bounding box center [516, 254] width 1033 height 508
click at [444, 159] on span "Instalar" at bounding box center [437, 160] width 24 height 9
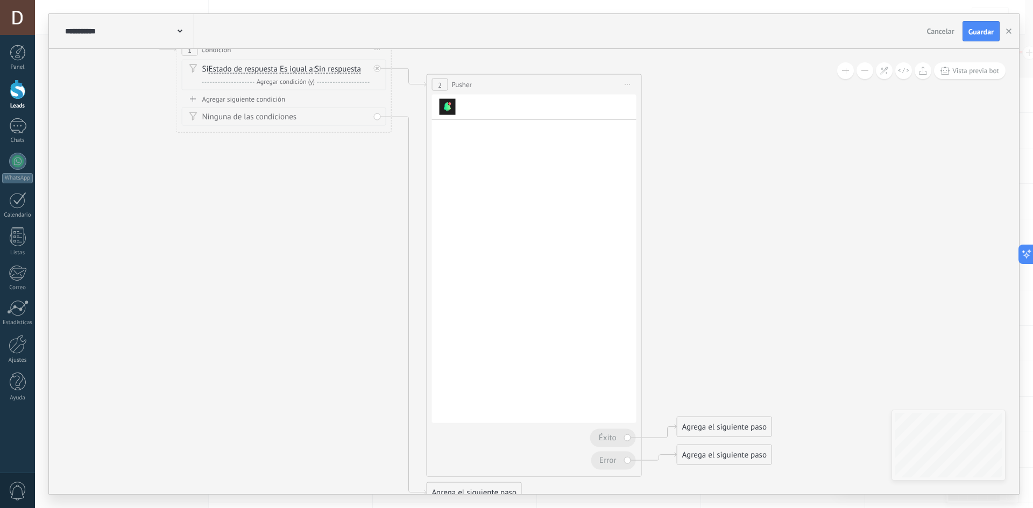
click at [550, 182] on div "Tipo de notificación ... ... Compañía: Nombre Compañía: Nombre de usuario respo…" at bounding box center [534, 274] width 189 height 292
click at [497, 121] on div "Tipo de notificación ... ... Compañía: Nombre Compañía: Nombre de usuario respo…" at bounding box center [534, 259] width 204 height 329
click at [519, 239] on div "Usuarios ... ... Compañía: Nombre Compañía: Nombre de usuario responsable Compa…" at bounding box center [534, 234] width 189 height 11
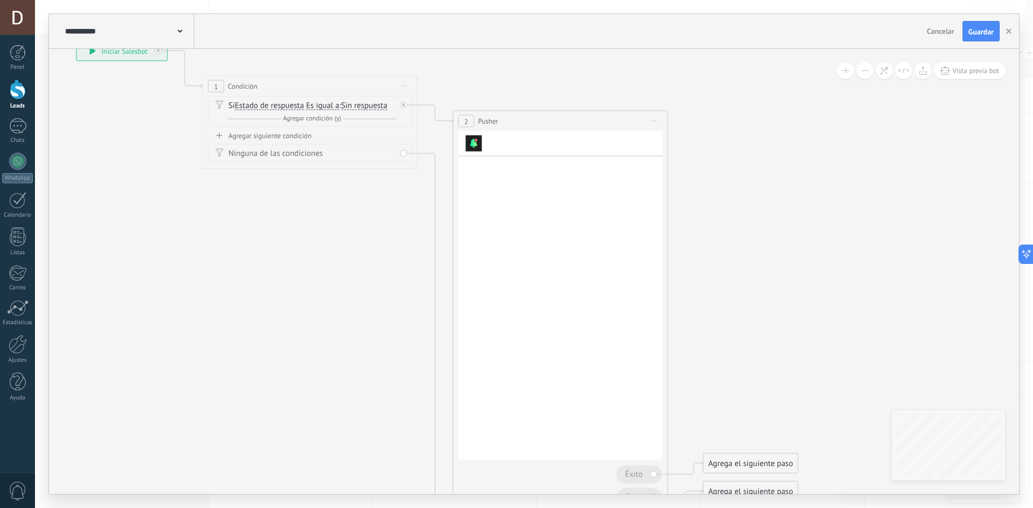
drag, startPoint x: 291, startPoint y: 213, endPoint x: 317, endPoint y: 239, distance: 37.3
click at [317, 239] on icon at bounding box center [418, 282] width 1223 height 1021
click at [810, 204] on icon at bounding box center [418, 282] width 1223 height 1021
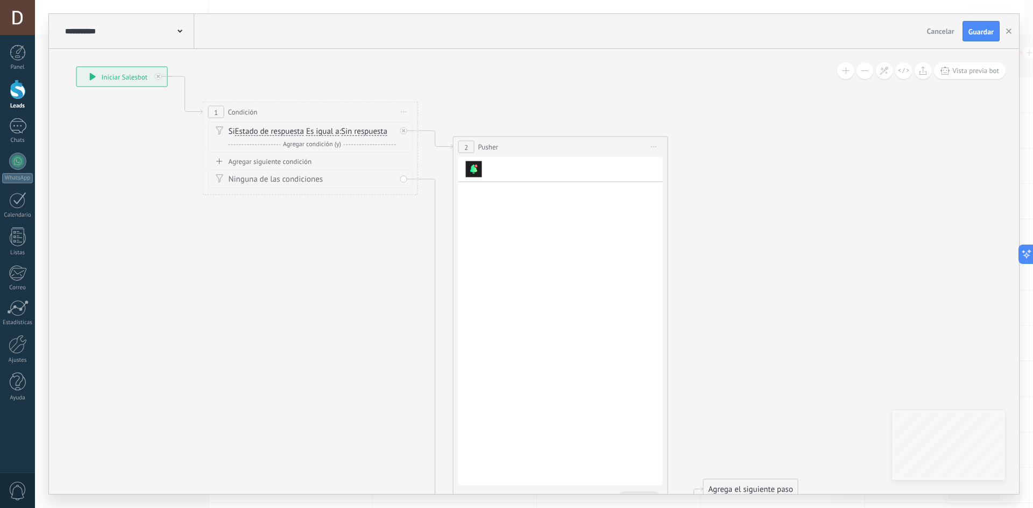
click at [977, 43] on div "**********" at bounding box center [534, 31] width 970 height 35
click at [979, 39] on button "Guardar" at bounding box center [981, 31] width 37 height 20
click at [1008, 27] on button "button" at bounding box center [1009, 31] width 16 height 19
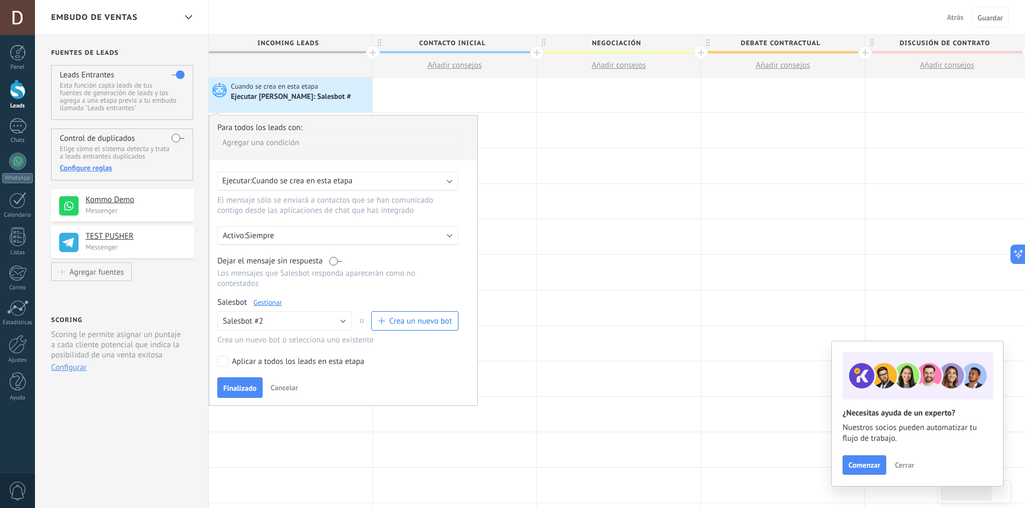
click at [278, 302] on link "Gestionar" at bounding box center [267, 302] width 29 height 9
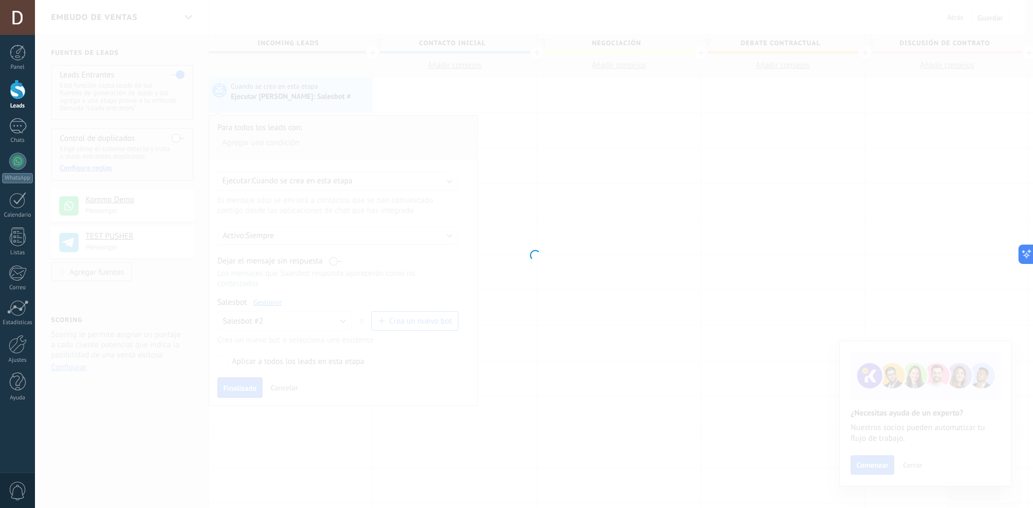
type input "**********"
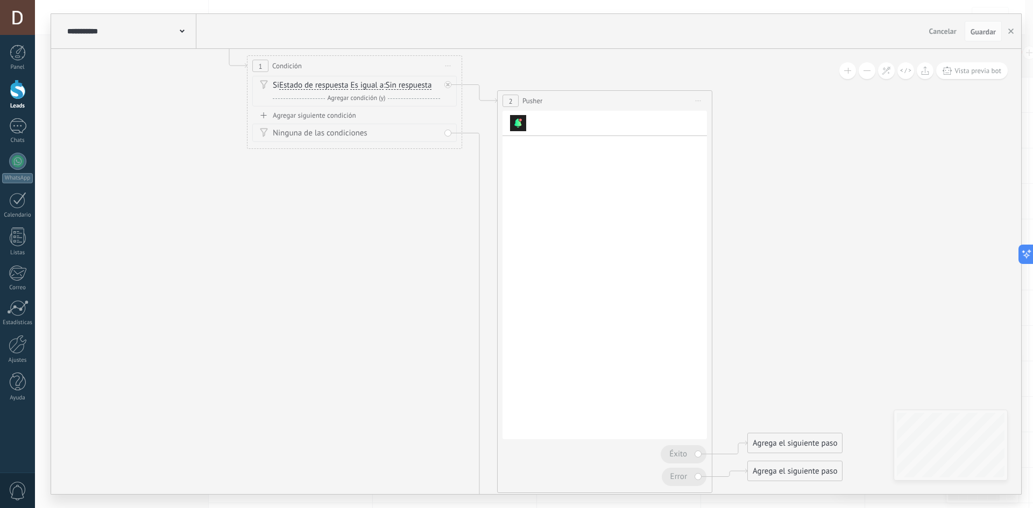
drag, startPoint x: 539, startPoint y: 372, endPoint x: 386, endPoint y: 267, distance: 185.0
click at [386, 267] on icon at bounding box center [463, 269] width 1223 height 1037
click at [543, 93] on div "2 Pusher ****** Iniciar vista previa aquí Cambiar nombre Duplicar [GEOGRAPHIC_D…" at bounding box center [605, 101] width 214 height 20
click at [529, 87] on icon at bounding box center [463, 269] width 1223 height 1037
click at [520, 110] on div "2 Pusher ****** Iniciar vista previa aquí Cambiar nombre Duplicar [GEOGRAPHIC_D…" at bounding box center [605, 101] width 214 height 20
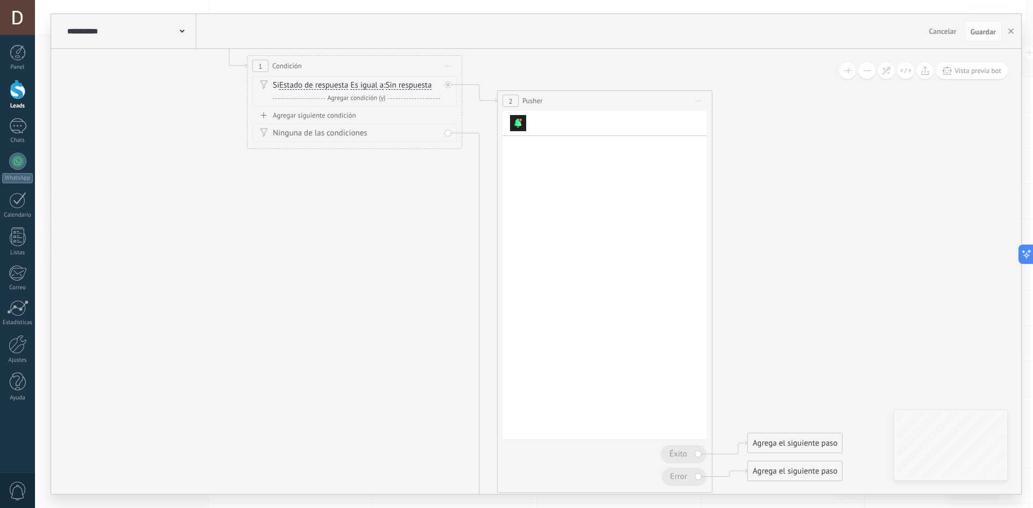
click at [520, 110] on div "2 Pusher ****** Iniciar vista previa aquí Cambiar nombre Duplicar [GEOGRAPHIC_D…" at bounding box center [605, 101] width 214 height 20
drag, startPoint x: 520, startPoint y: 110, endPoint x: 607, endPoint y: 209, distance: 132.3
click at [524, 111] on div "2 Pusher ****** Iniciar vista previa aquí Cambiar nombre Duplicar [GEOGRAPHIC_D…" at bounding box center [605, 101] width 214 height 20
click at [608, 207] on div "Tipo de notificación ... ... Compañía: Nombre Compañía: Nombre de usuario respo…" at bounding box center [604, 298] width 189 height 292
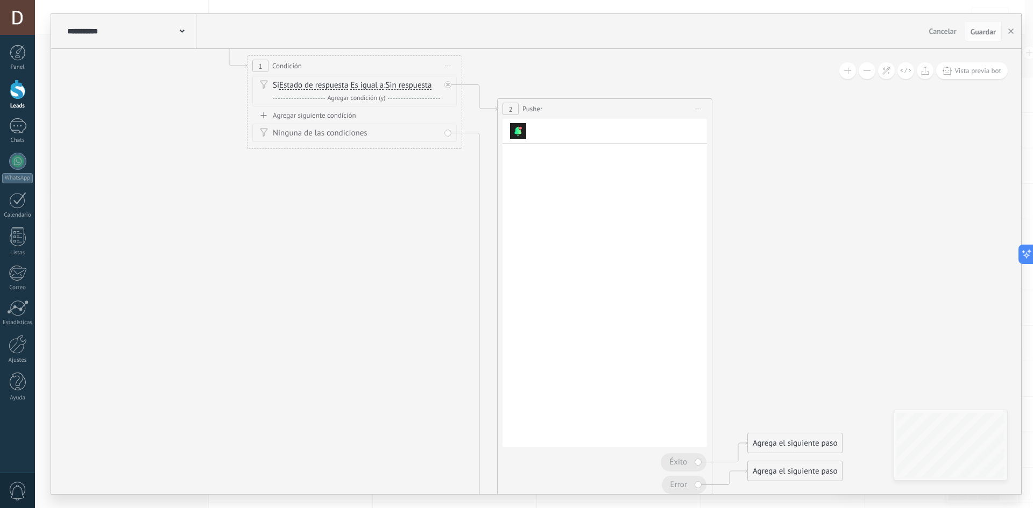
drag, startPoint x: 613, startPoint y: 148, endPoint x: 553, endPoint y: 70, distance: 98.7
click at [121, 20] on div "**********" at bounding box center [121, 20] width 0 height 0
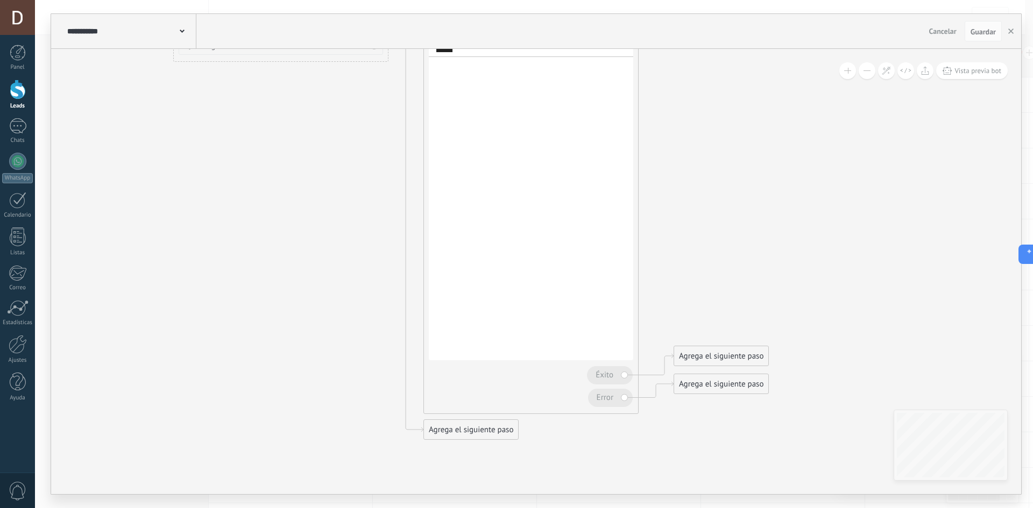
drag, startPoint x: 749, startPoint y: 154, endPoint x: 676, endPoint y: 67, distance: 114.1
click at [676, 67] on icon at bounding box center [389, 182] width 1223 height 1037
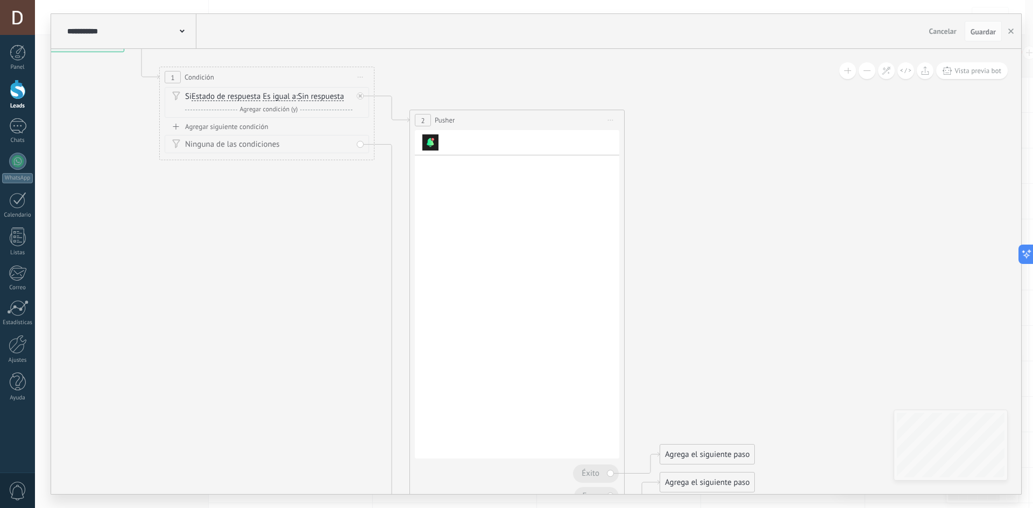
drag, startPoint x: 684, startPoint y: 209, endPoint x: 702, endPoint y: 267, distance: 60.6
click at [703, 272] on icon at bounding box center [375, 281] width 1223 height 1037
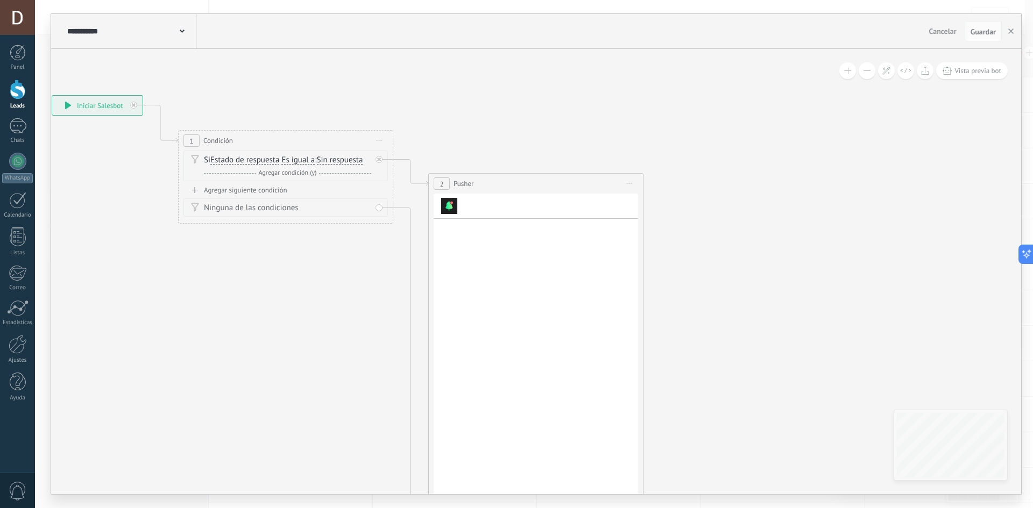
click at [629, 184] on icon at bounding box center [629, 183] width 5 height 1
click at [652, 258] on div "Borrar" at bounding box center [678, 254] width 107 height 18
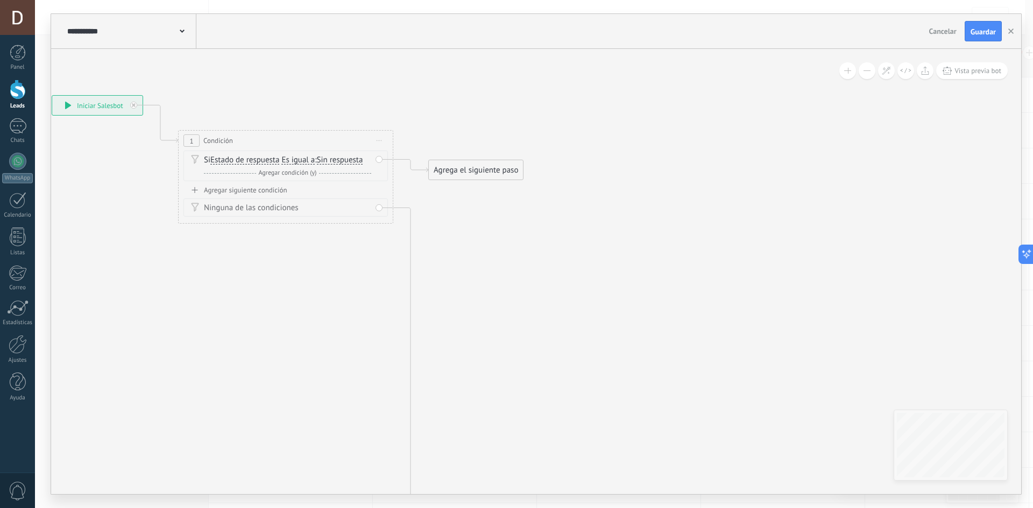
click at [472, 175] on div "Agrega el siguiente paso" at bounding box center [476, 170] width 94 height 18
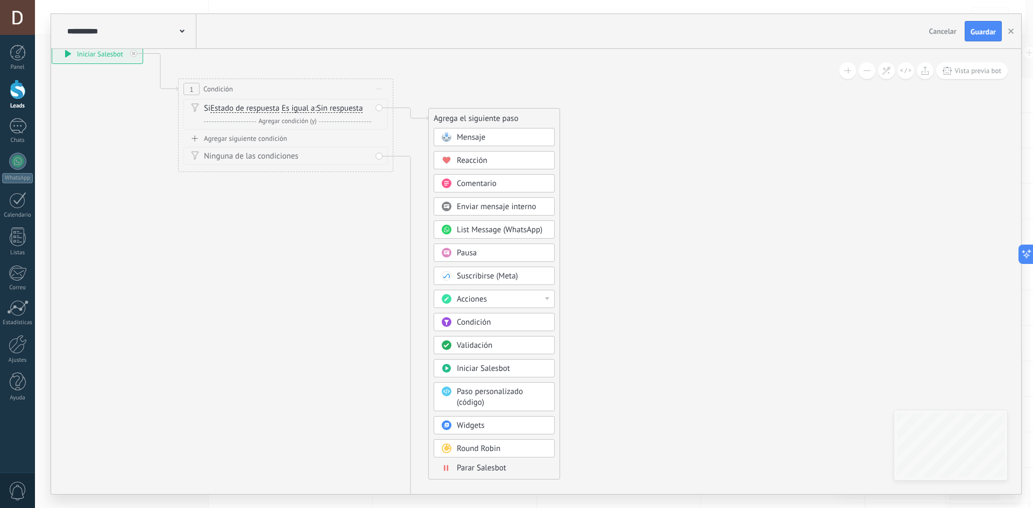
click at [481, 431] on body ".abccls-1,.abccls-2{fill-rule:evenodd}.abccls-2{fill:#fff} .abfcls-1{fill:none}…" at bounding box center [516, 254] width 1033 height 508
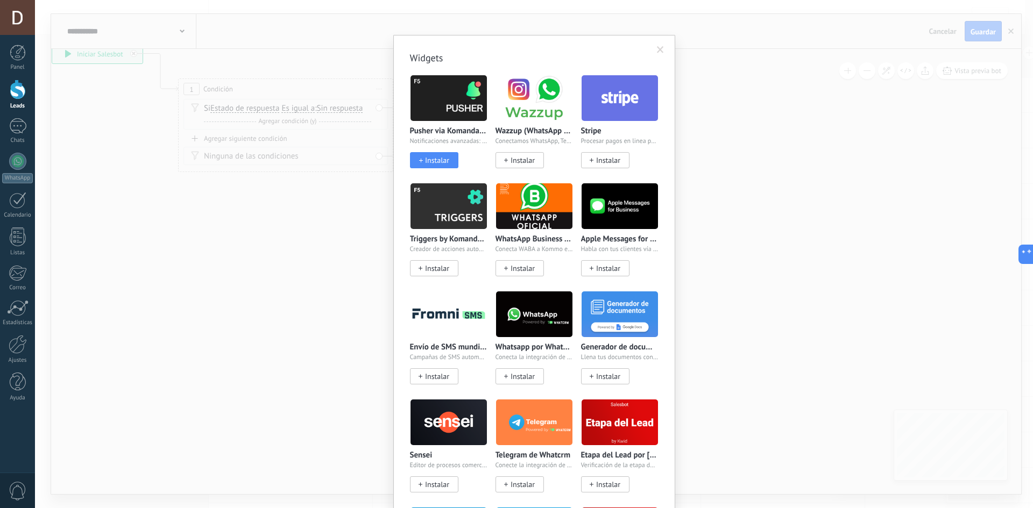
click at [434, 157] on span "Instalar" at bounding box center [437, 160] width 24 height 9
